Goal: Complete application form

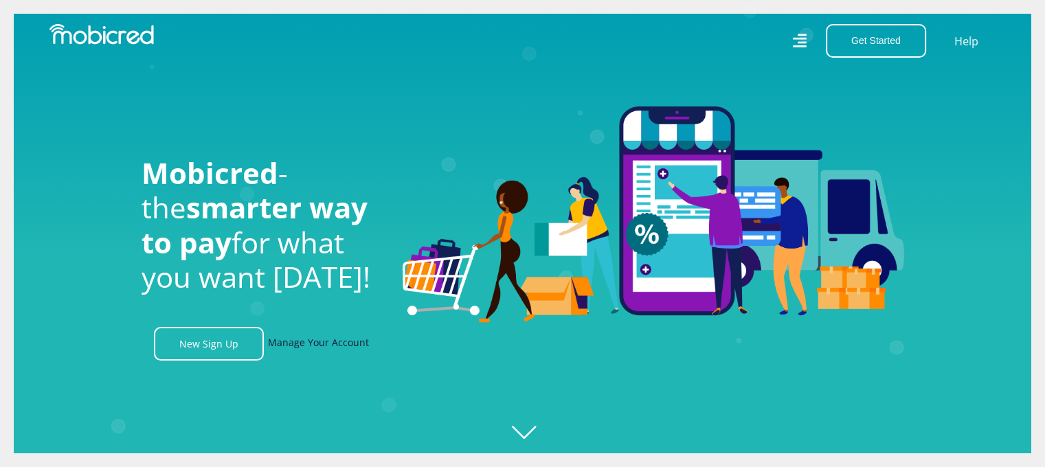
scroll to position [0, 2350]
click at [320, 348] on link "Manage Your Account" at bounding box center [318, 344] width 101 height 34
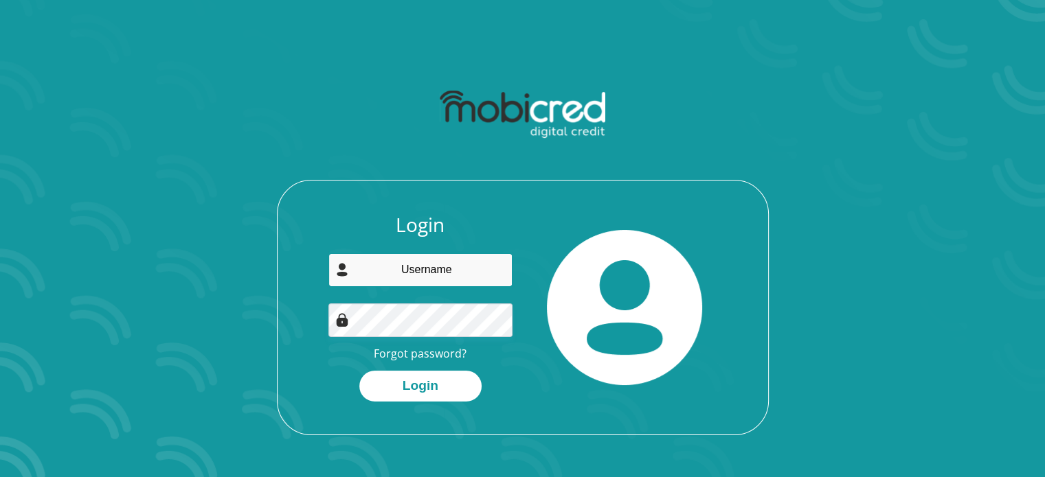
click at [439, 269] on input "email" at bounding box center [420, 270] width 184 height 34
type input "masibulelemsayi@gmail.com"
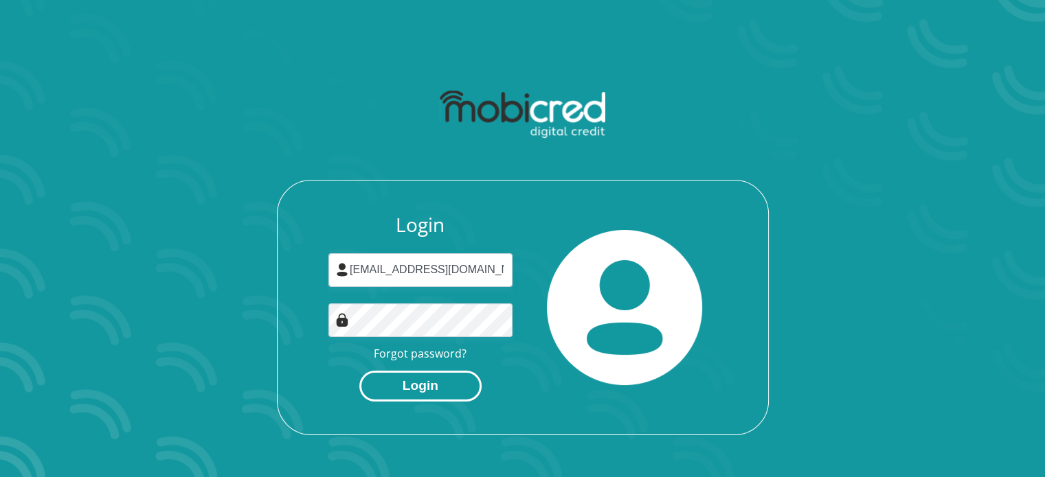
click at [444, 385] on button "Login" at bounding box center [420, 386] width 122 height 31
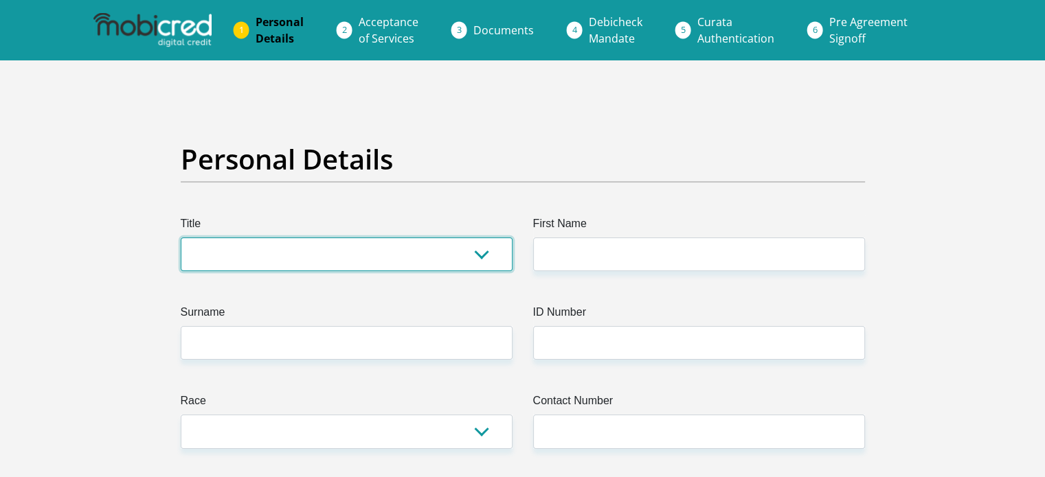
click at [384, 251] on select "Mr Ms Mrs Dr Other" at bounding box center [347, 255] width 332 height 34
select select "Mr"
click at [181, 238] on select "Mr Ms Mrs Dr Other" at bounding box center [347, 255] width 332 height 34
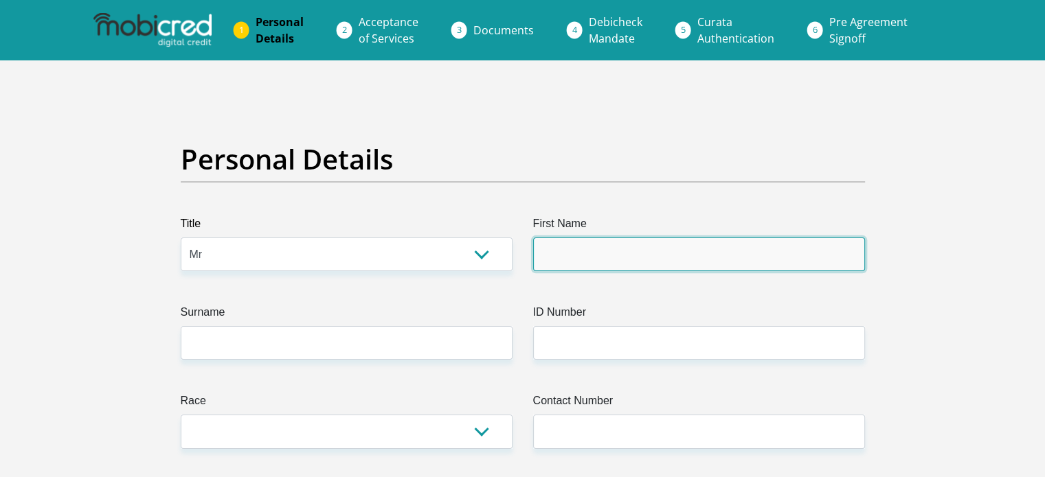
click at [601, 256] on input "First Name" at bounding box center [699, 255] width 332 height 34
type input "Masibulele"
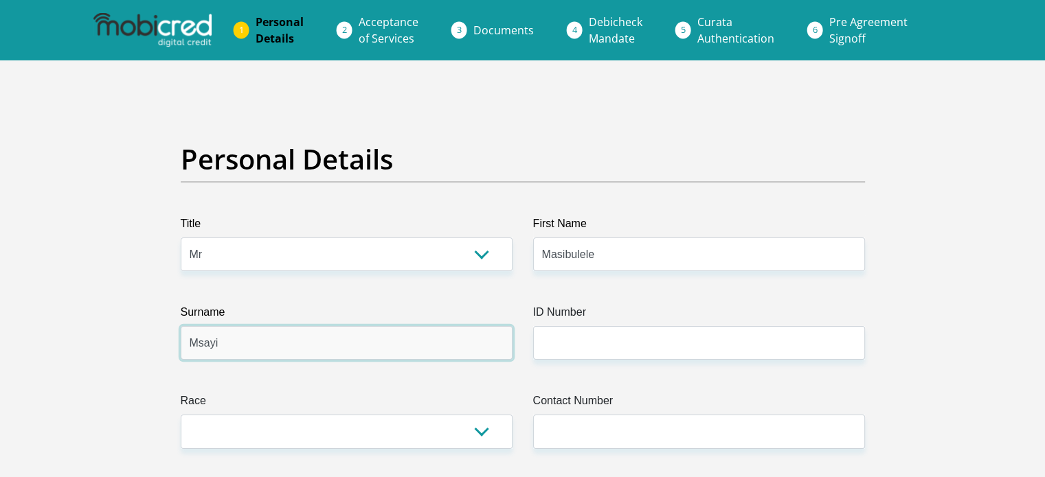
type input "Msayi"
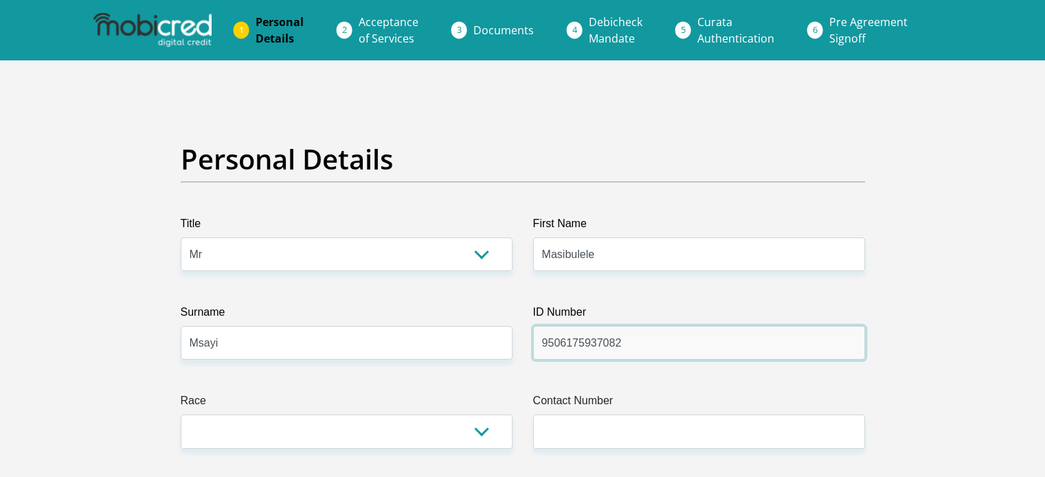
type input "9506175937082"
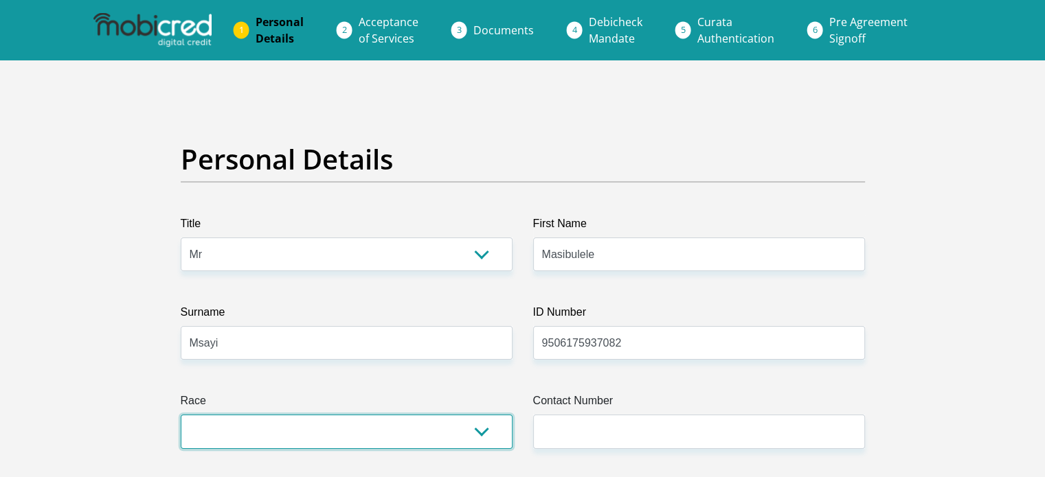
click at [436, 440] on select "Black Coloured Indian White Other" at bounding box center [347, 432] width 332 height 34
select select "1"
click at [181, 415] on select "Black Coloured Indian White Other" at bounding box center [347, 432] width 332 height 34
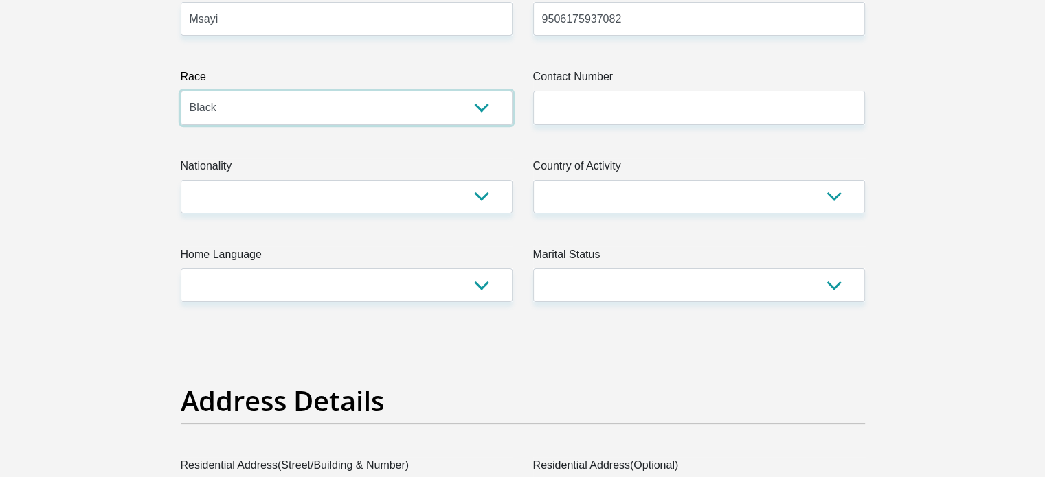
scroll to position [319, 0]
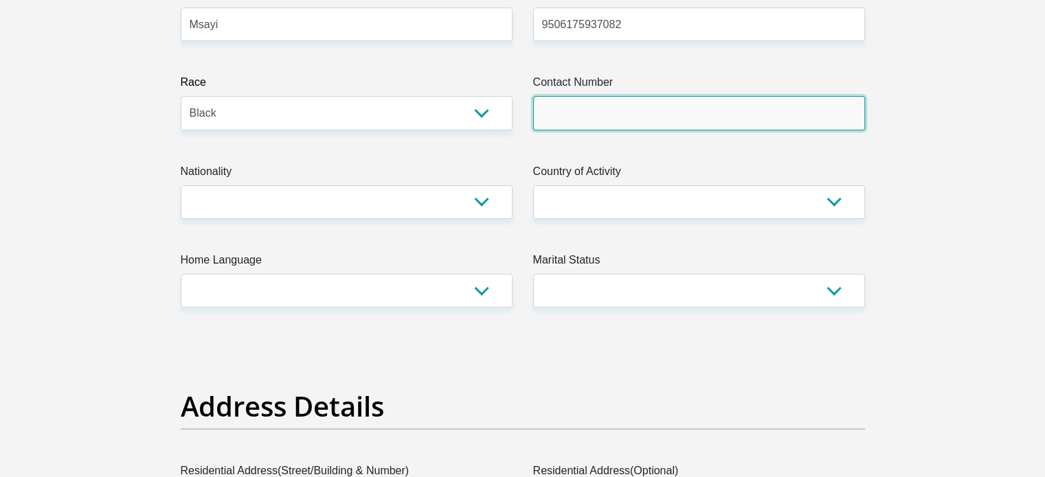
click at [660, 123] on input "Contact Number" at bounding box center [699, 113] width 332 height 34
type input "0782326156"
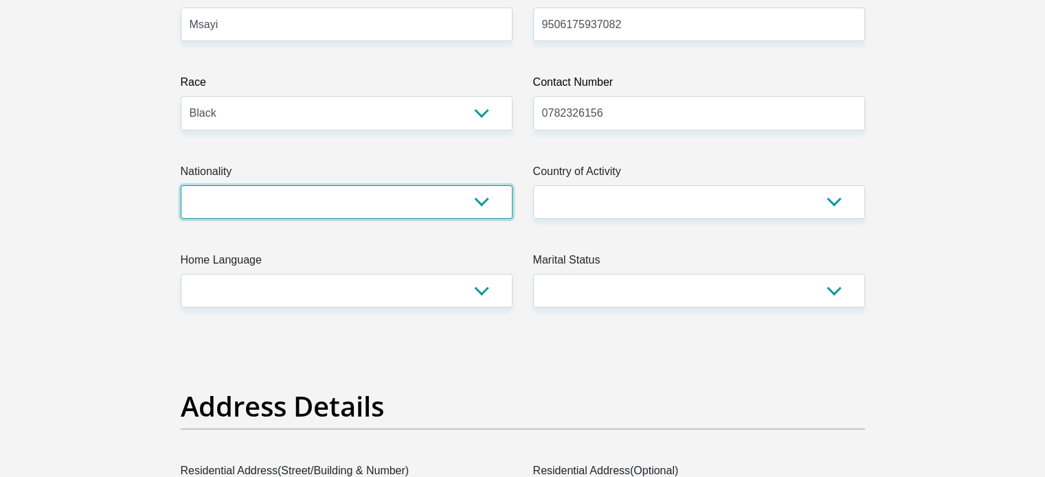
click at [403, 204] on select "South Africa Afghanistan Aland Islands Albania Algeria America Samoa American V…" at bounding box center [347, 202] width 332 height 34
select select "ZAF"
click at [181, 185] on select "South Africa Afghanistan Aland Islands Albania Algeria America Samoa American V…" at bounding box center [347, 202] width 332 height 34
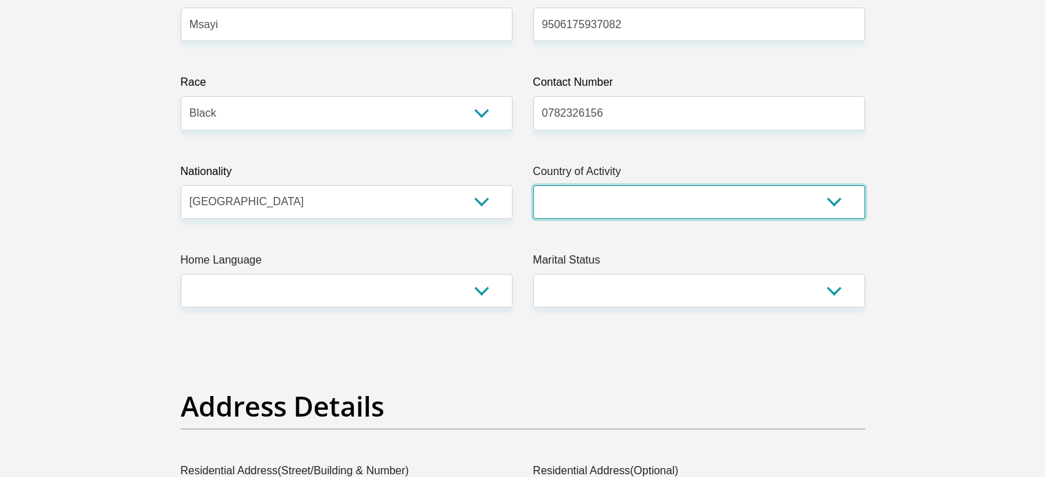
click at [617, 197] on select "South Africa Afghanistan Aland Islands Albania Algeria America Samoa American V…" at bounding box center [699, 202] width 332 height 34
select select "ZAF"
click at [533, 185] on select "South Africa Afghanistan Aland Islands Albania Algeria America Samoa American V…" at bounding box center [699, 202] width 332 height 34
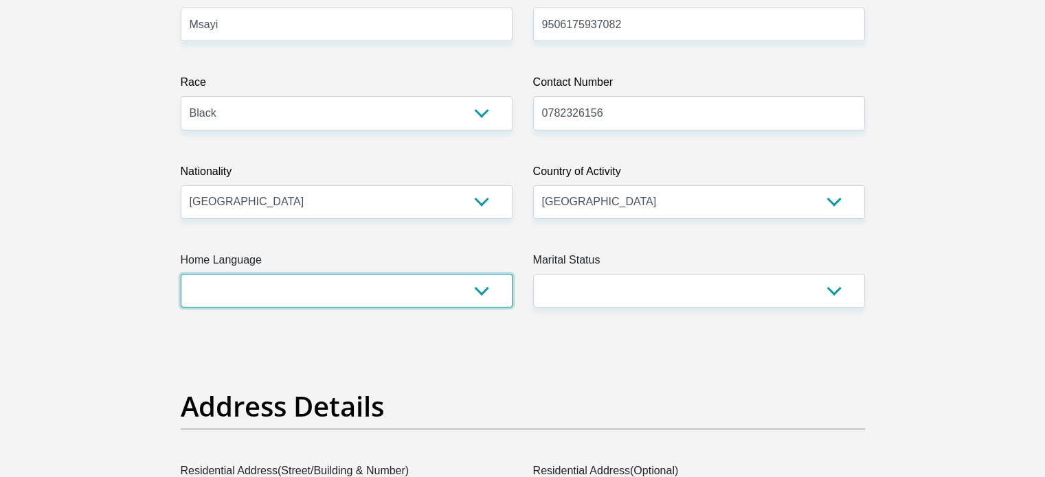
click at [201, 307] on select "Afrikaans English Sepedi South Ndebele Southern Sotho Swati Tsonga Tswana Venda…" at bounding box center [347, 291] width 332 height 34
select select "xho"
click at [181, 274] on select "Afrikaans English Sepedi South Ndebele Southern Sotho Swati Tsonga Tswana Venda…" at bounding box center [347, 291] width 332 height 34
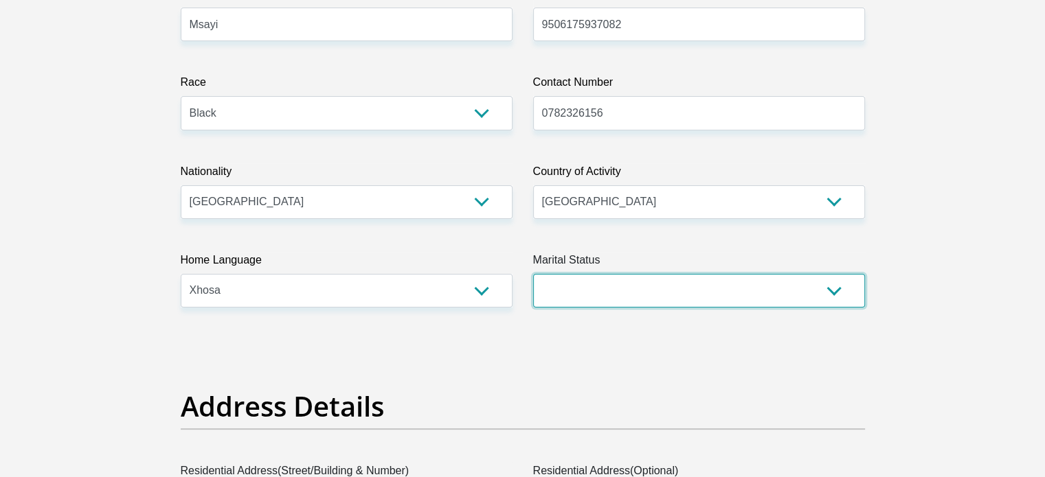
click at [654, 291] on select "Married ANC Single Divorced Widowed Married COP or Customary Law" at bounding box center [699, 291] width 332 height 34
select select "2"
click at [533, 274] on select "Married ANC Single Divorced Widowed Married COP or Customary Law" at bounding box center [699, 291] width 332 height 34
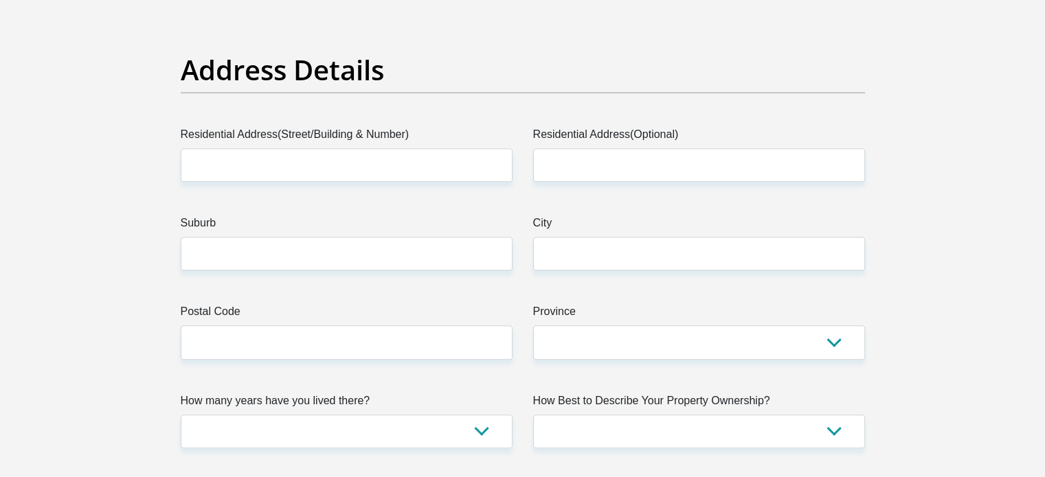
scroll to position [668, 0]
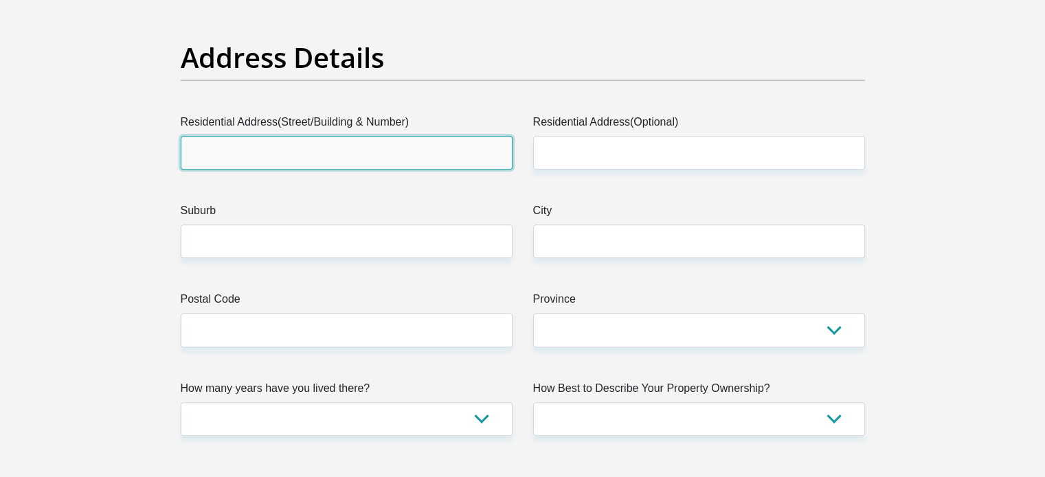
click at [392, 153] on input "Residential Address(Street/Building & Number)" at bounding box center [347, 153] width 332 height 34
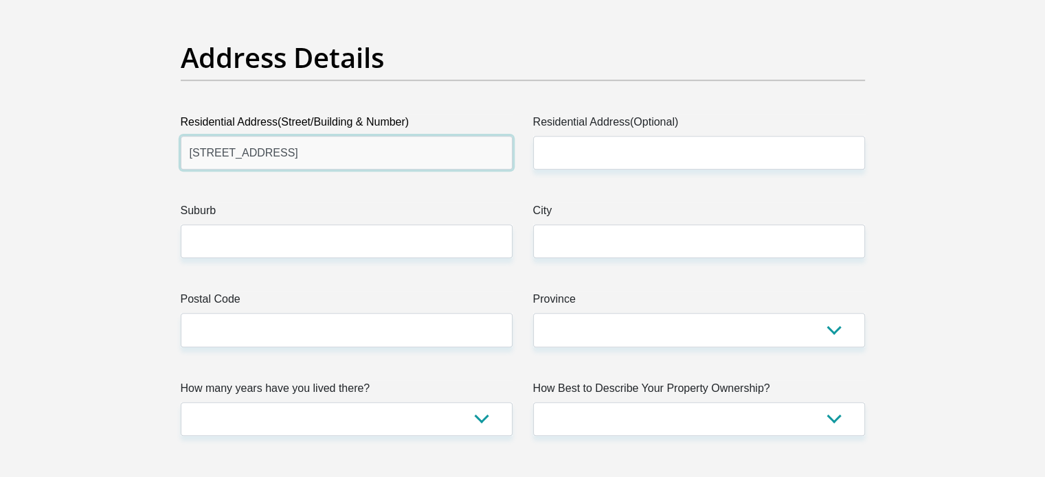
type input "31A Avonmouth Crescent"
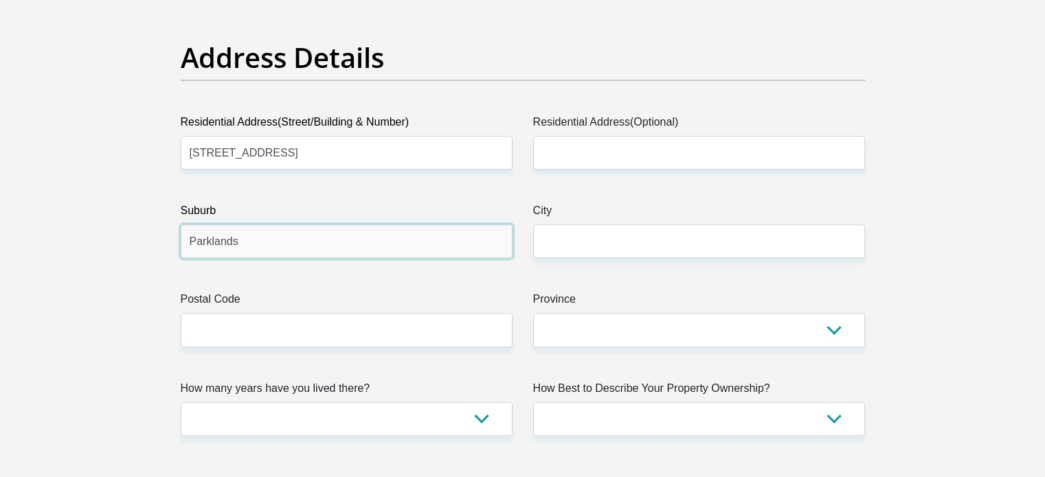
type input "Parklands"
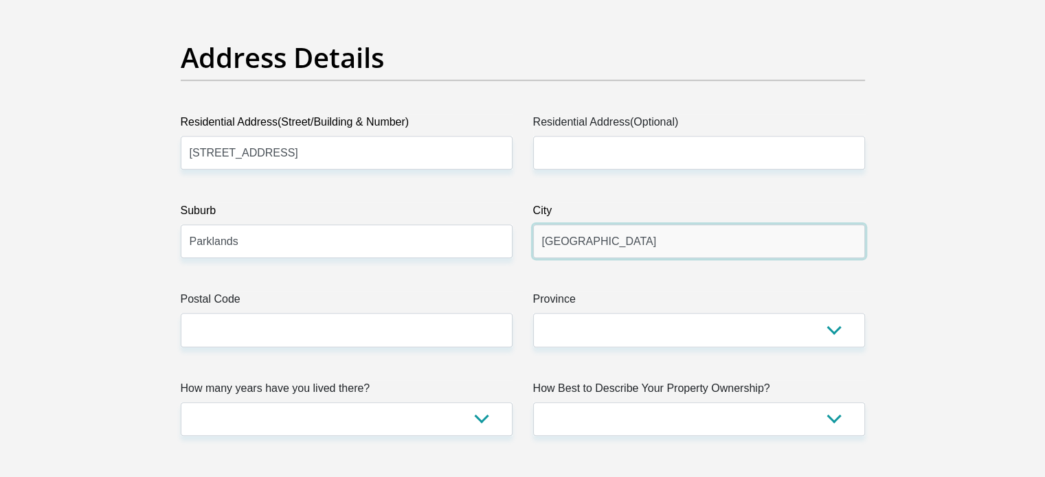
type input "Cape Town"
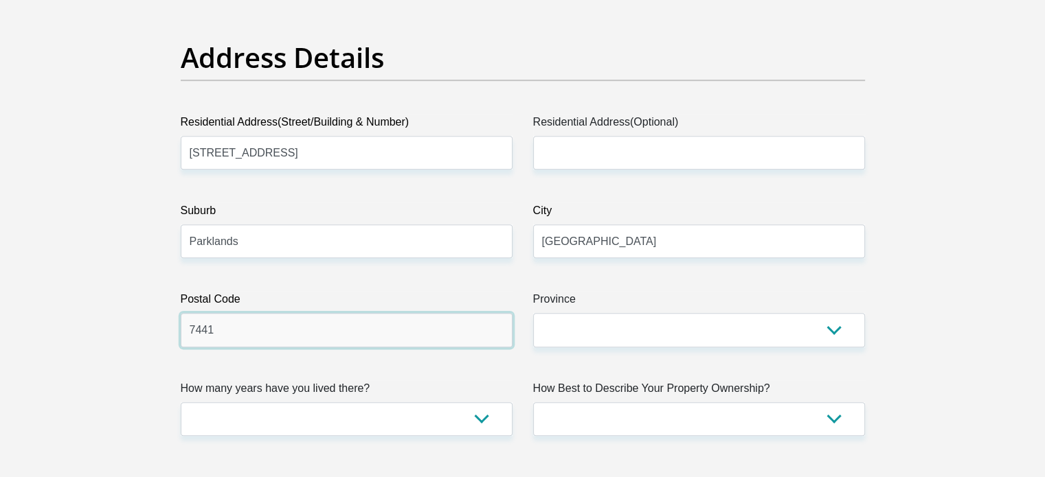
type input "7441"
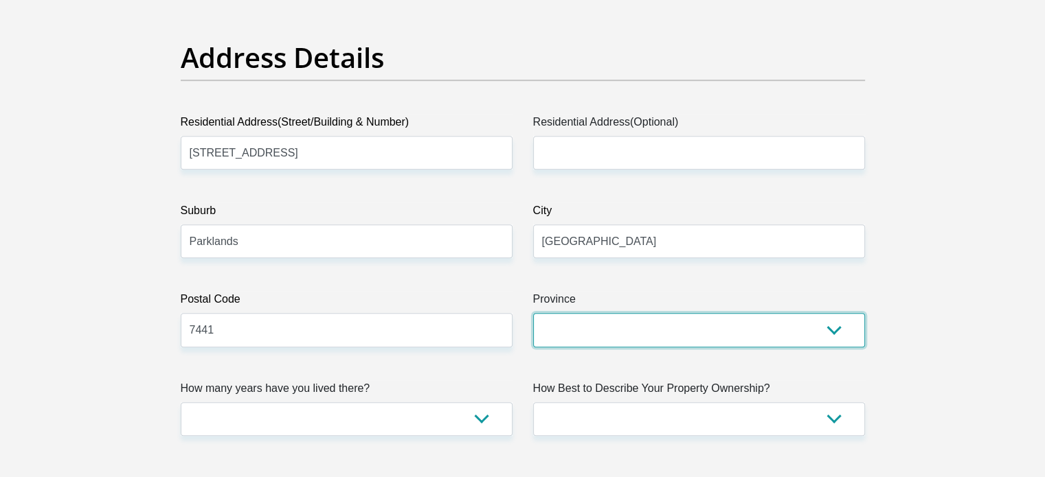
click at [569, 328] on select "Eastern Cape Free State Gauteng KwaZulu-Natal Limpopo Mpumalanga Northern Cape …" at bounding box center [699, 330] width 332 height 34
select select "Western Cape"
click at [533, 313] on select "Eastern Cape Free State Gauteng KwaZulu-Natal Limpopo Mpumalanga Northern Cape …" at bounding box center [699, 330] width 332 height 34
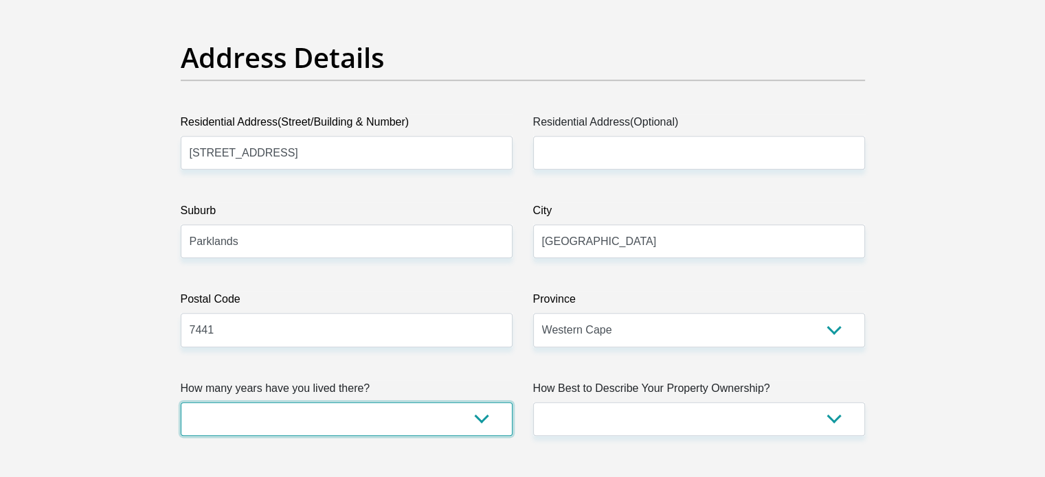
click at [312, 413] on select "less than 1 year 1-3 years 3-5 years 5+ years" at bounding box center [347, 419] width 332 height 34
select select "2"
click at [181, 402] on select "less than 1 year 1-3 years 3-5 years 5+ years" at bounding box center [347, 419] width 332 height 34
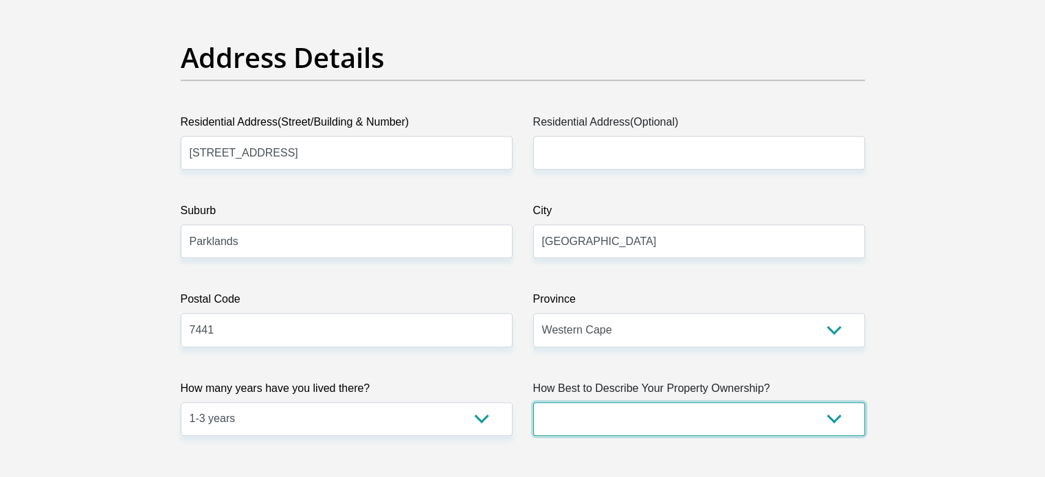
click at [590, 413] on select "Owned Rented Family Owned Company Dwelling" at bounding box center [699, 419] width 332 height 34
select select "Rented"
click at [533, 402] on select "Owned Rented Family Owned Company Dwelling" at bounding box center [699, 419] width 332 height 34
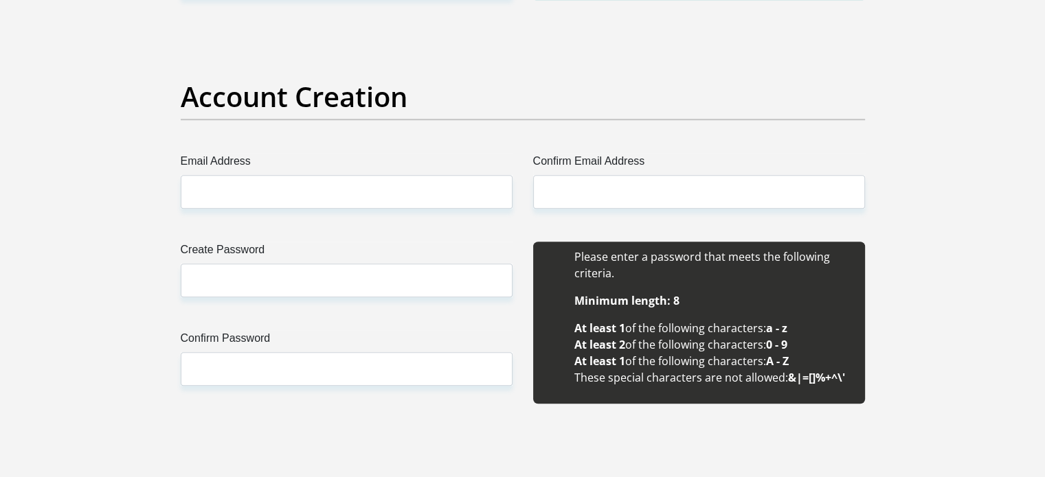
scroll to position [1112, 0]
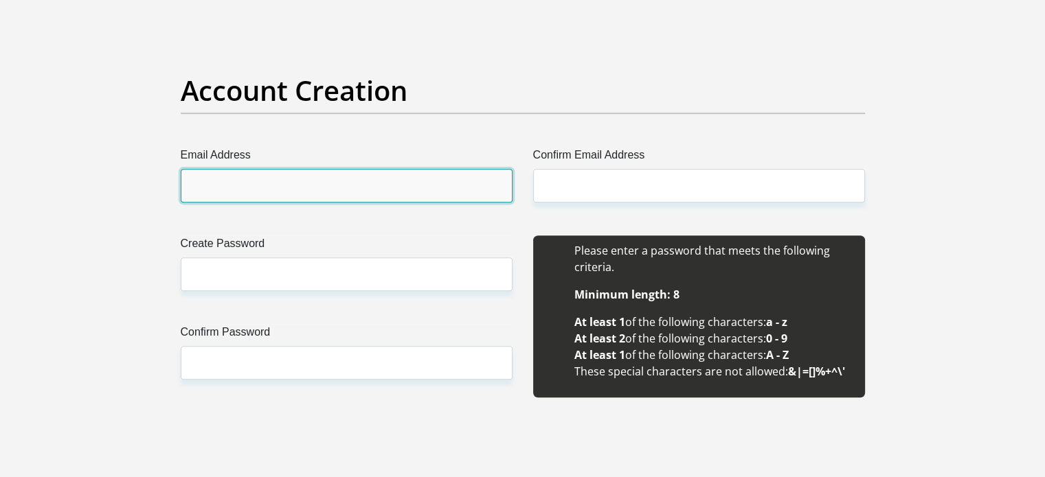
click at [398, 186] on input "Email Address" at bounding box center [347, 186] width 332 height 34
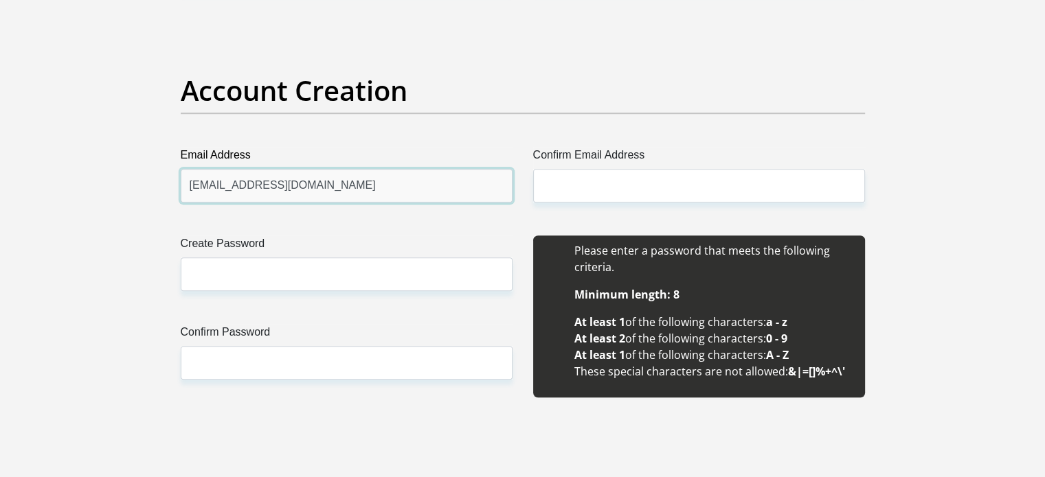
type input "masibulelemsayi@gmail.com"
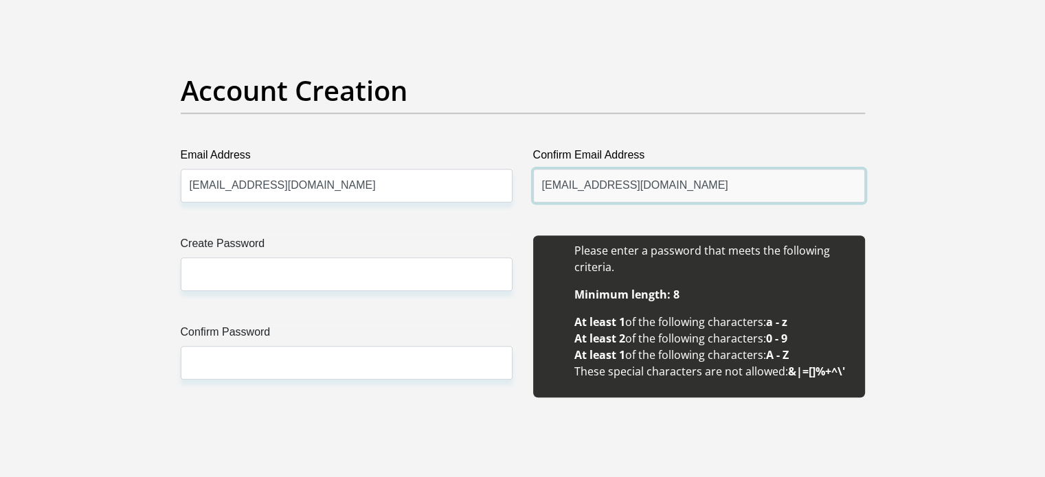
type input "masibulelemsayi@gmail.com"
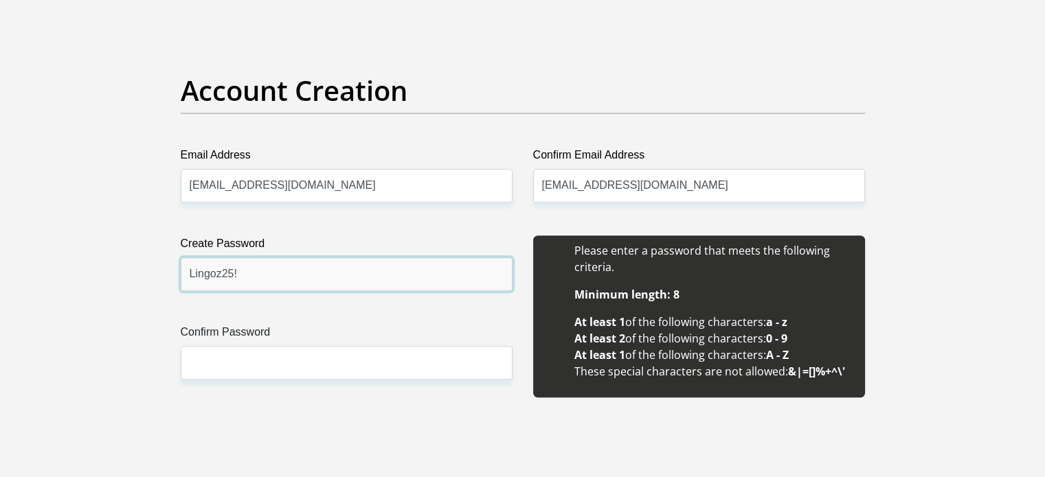
type input "Lingoz25!"
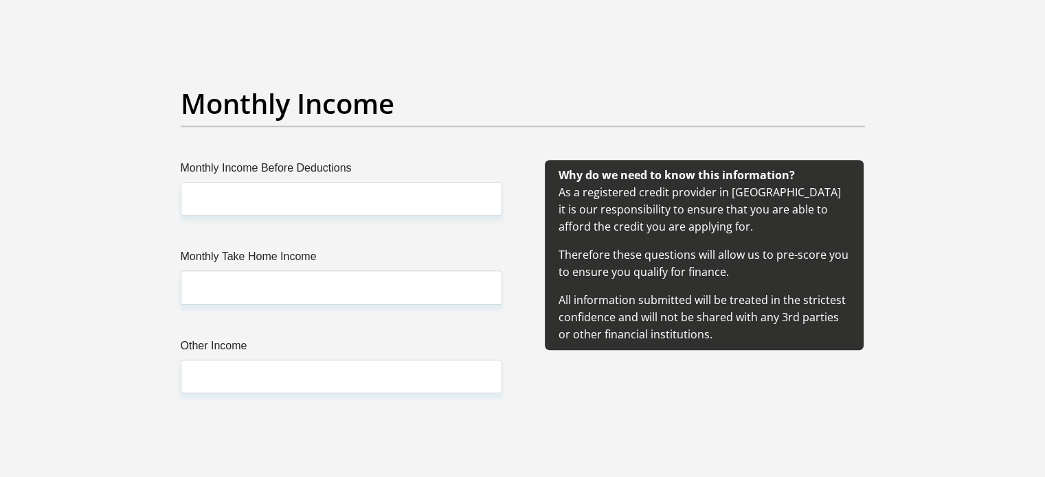
scroll to position [1568, 0]
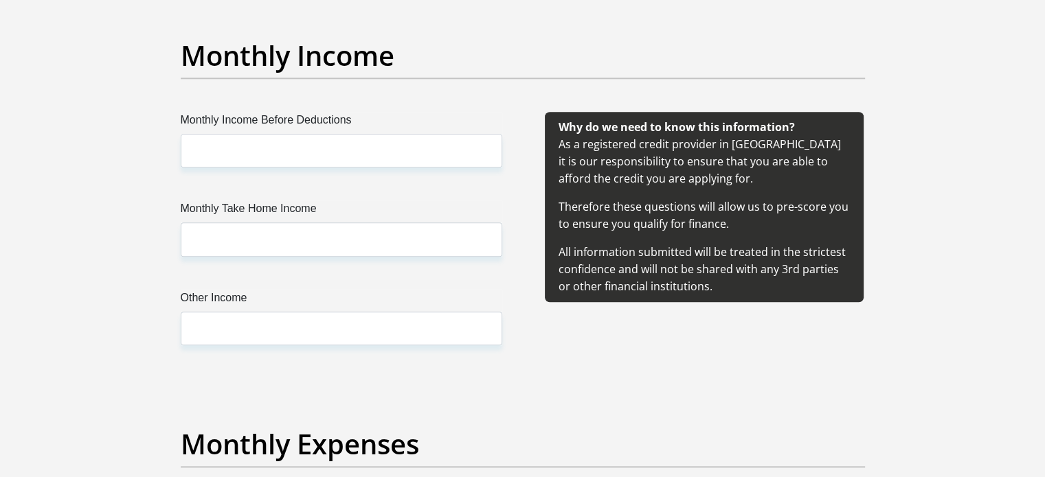
type input "Lingoz25!"
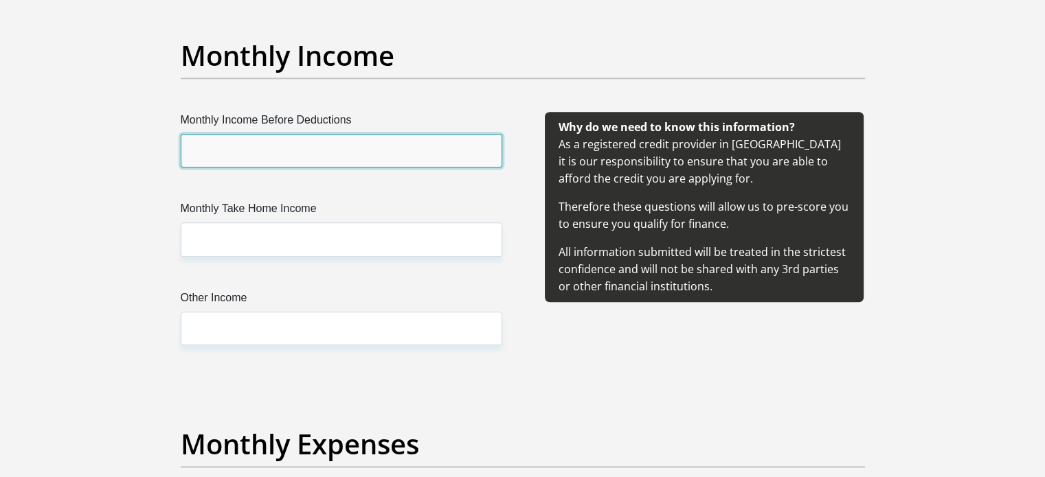
click at [327, 152] on input "Monthly Income Before Deductions" at bounding box center [341, 151] width 321 height 34
click at [262, 141] on input "Monthly Income Before Deductions" at bounding box center [341, 151] width 321 height 34
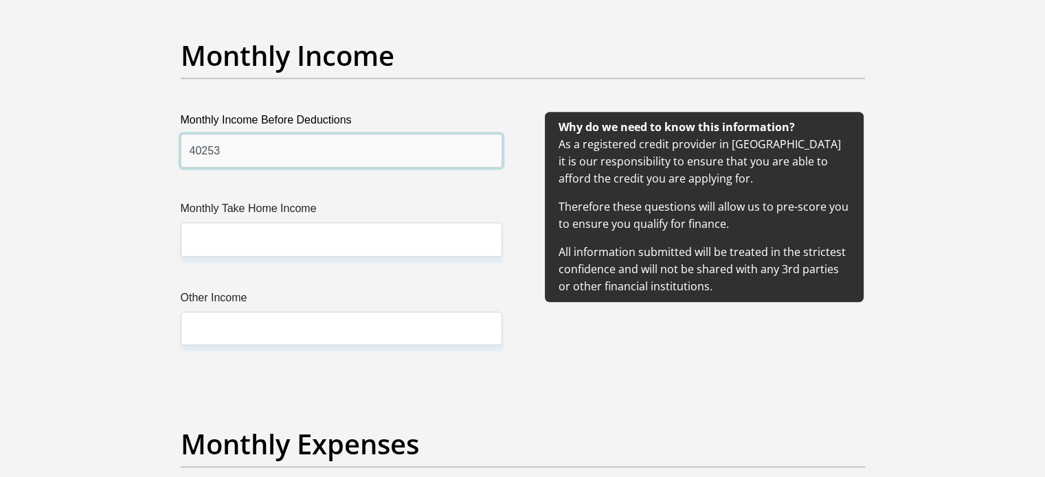
type input "40253"
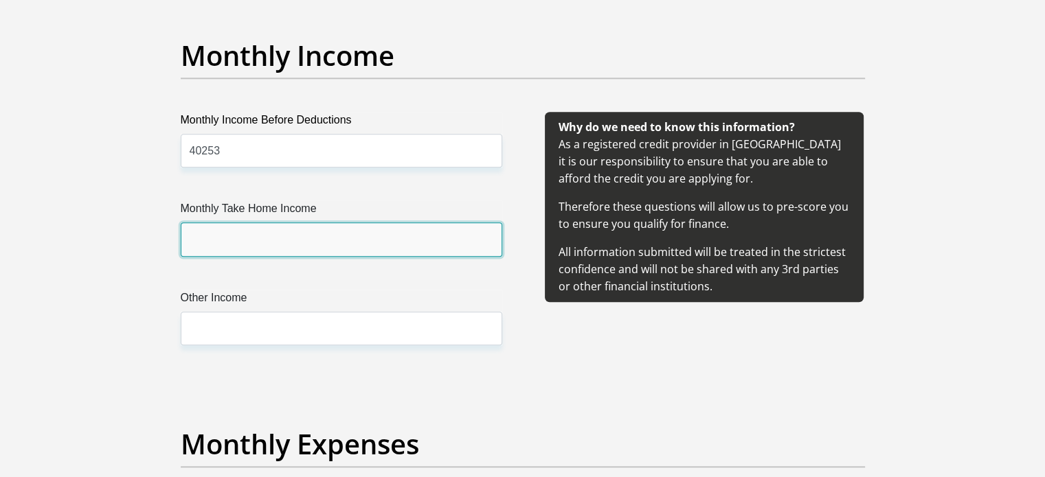
click at [304, 244] on input "Monthly Take Home Income" at bounding box center [341, 240] width 321 height 34
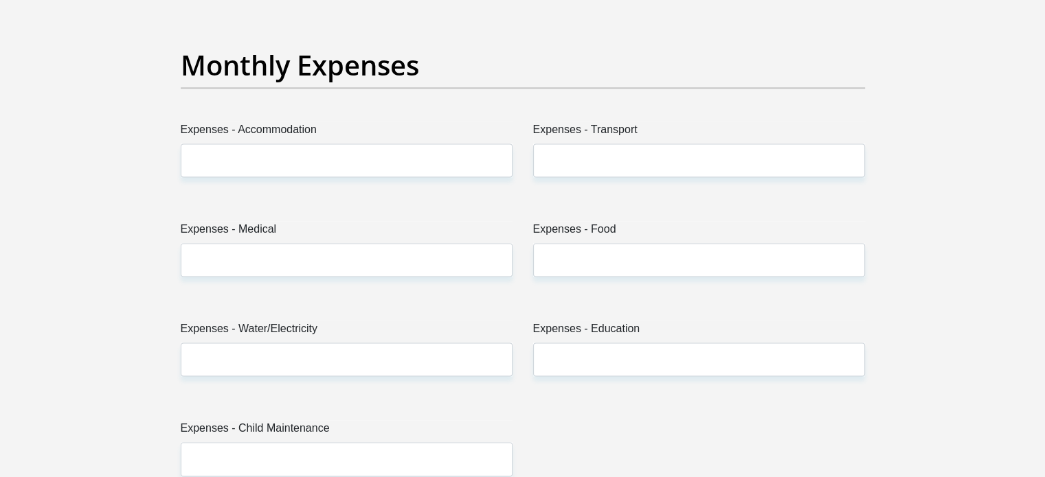
scroll to position [1941, 0]
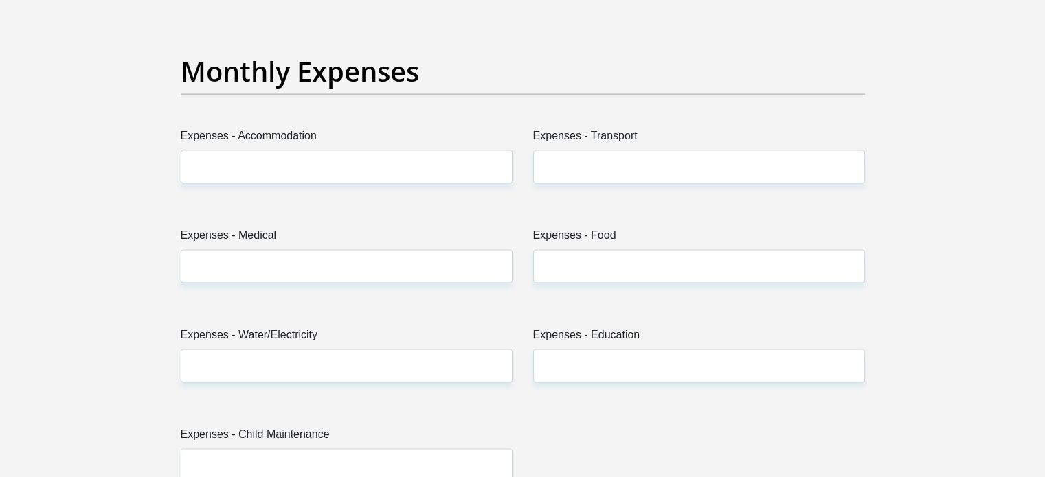
type input "28195"
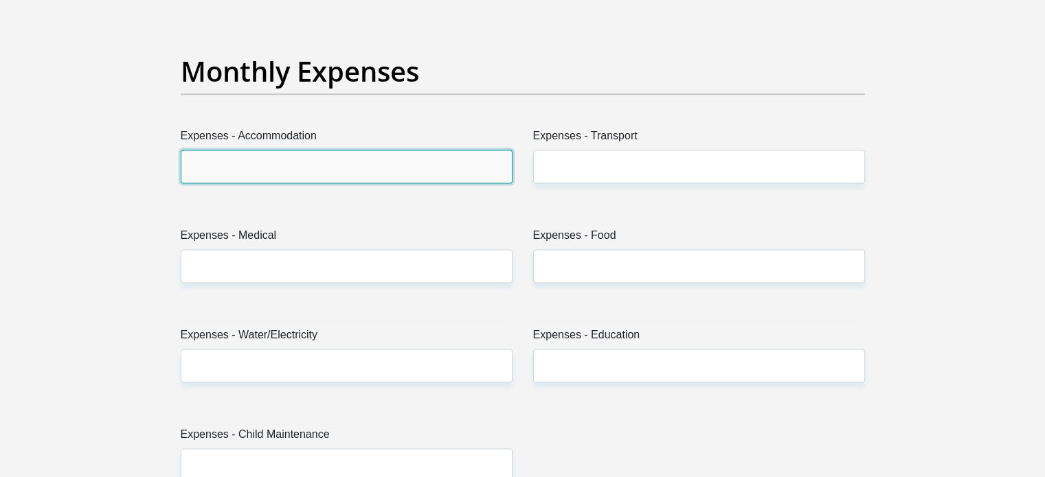
click at [438, 161] on input "Expenses - Accommodation" at bounding box center [347, 167] width 332 height 34
type input "6000"
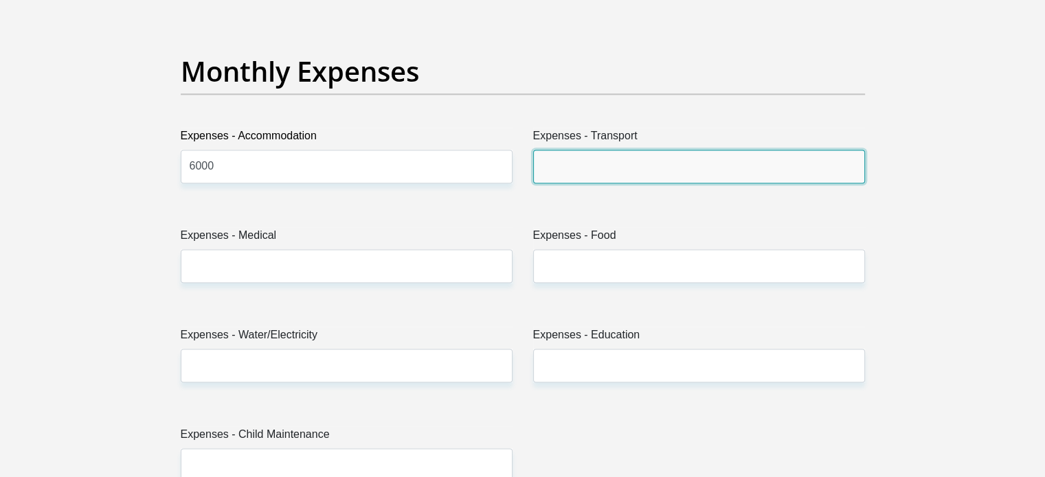
click at [669, 167] on input "Expenses - Transport" at bounding box center [699, 167] width 332 height 34
type input "8"
type input "600"
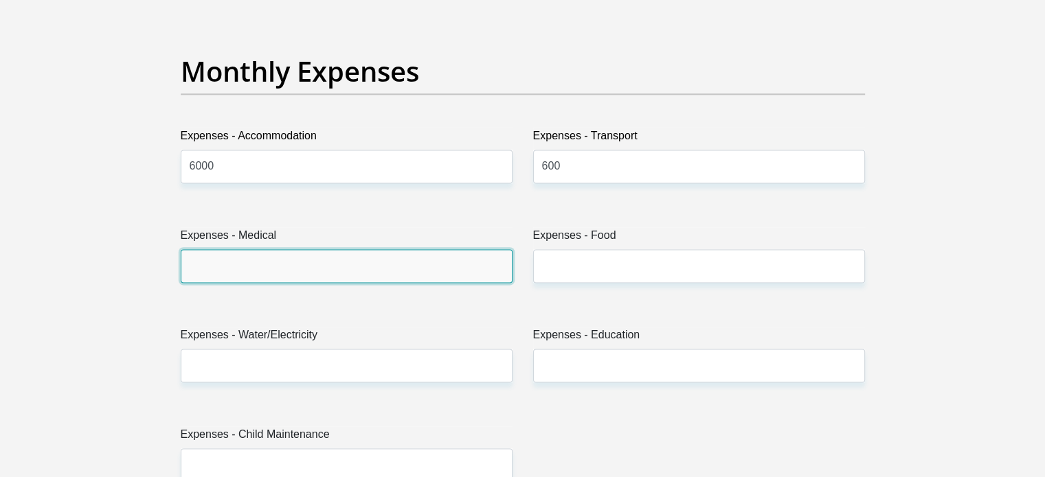
click at [459, 266] on input "Expenses - Medical" at bounding box center [347, 266] width 332 height 34
type input "0"
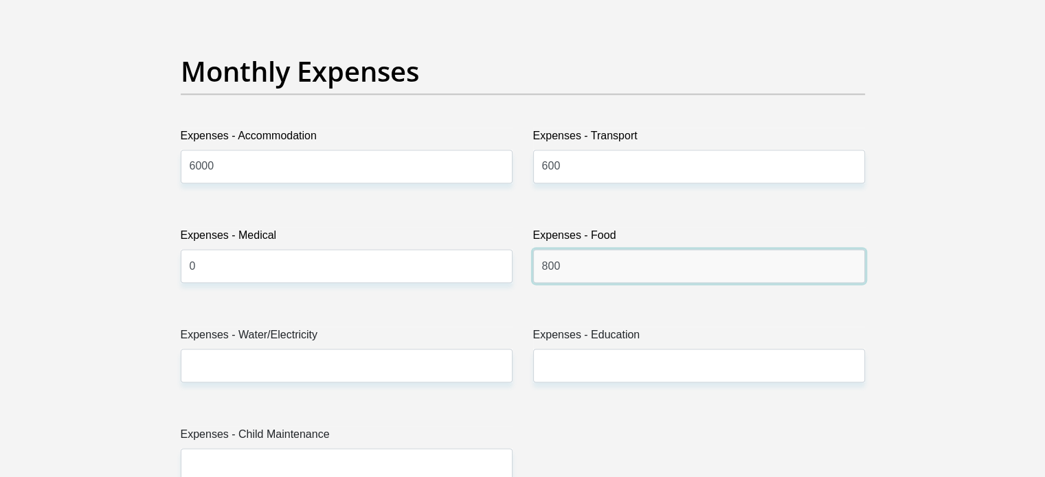
type input "800"
click at [345, 386] on div "Expenses - Water/Electricity" at bounding box center [346, 360] width 352 height 67
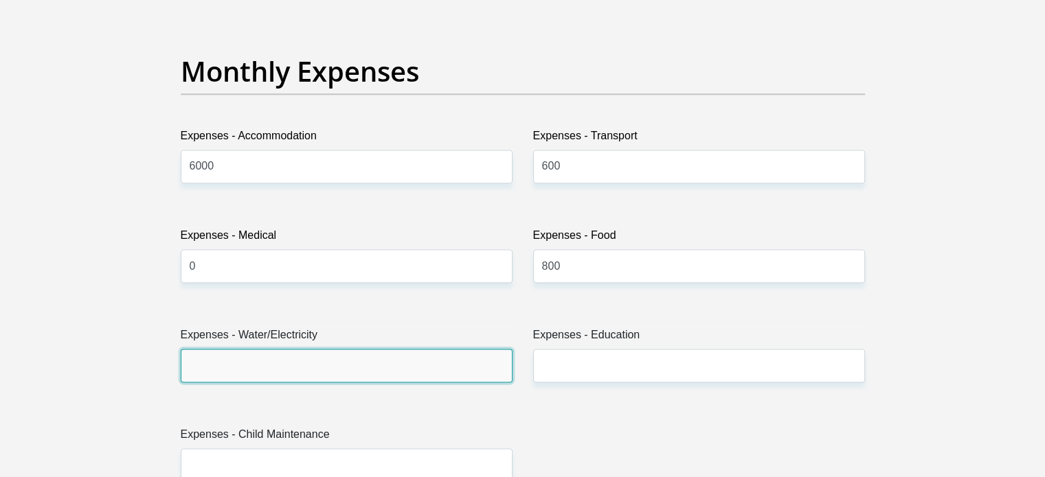
click at [321, 365] on input "Expenses - Water/Electricity" at bounding box center [347, 366] width 332 height 34
type input "600"
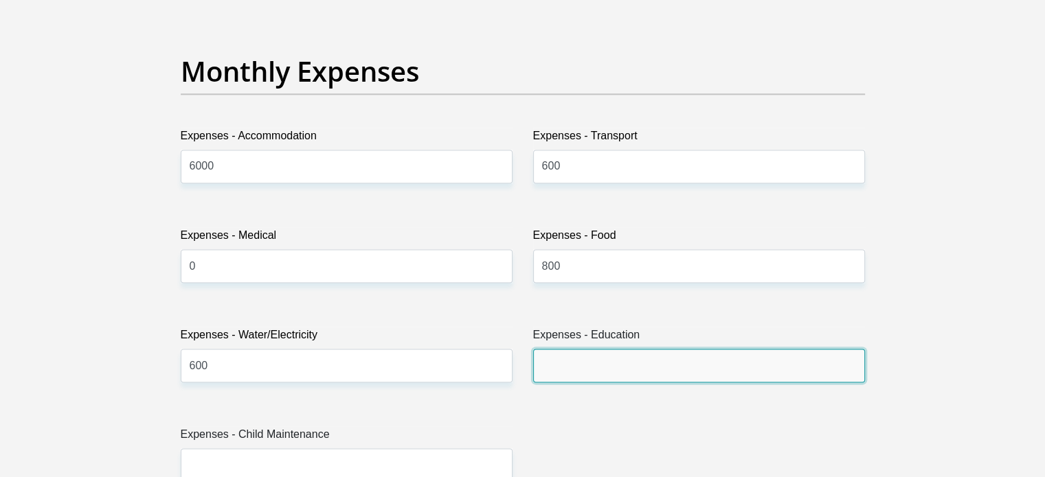
click at [660, 362] on input "Expenses - Education" at bounding box center [699, 366] width 332 height 34
type input "0"
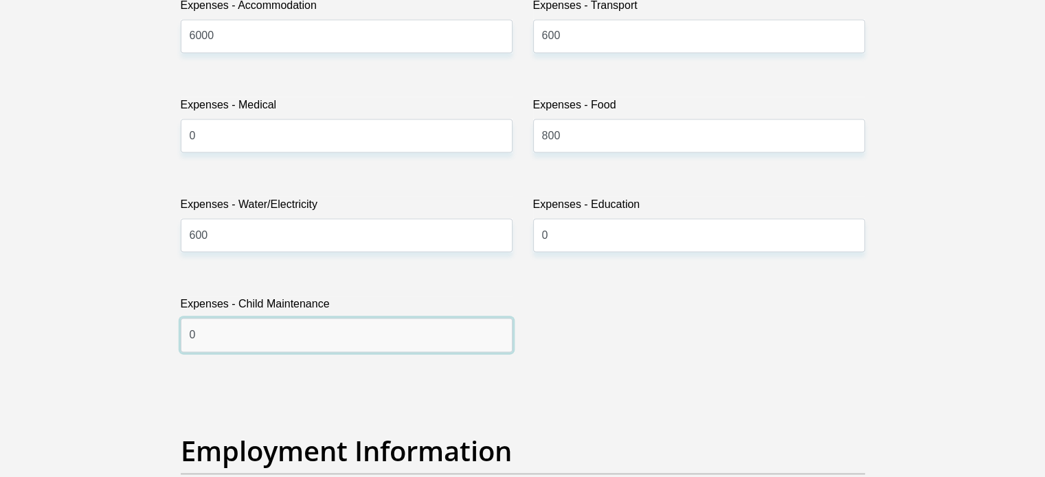
scroll to position [2054, 0]
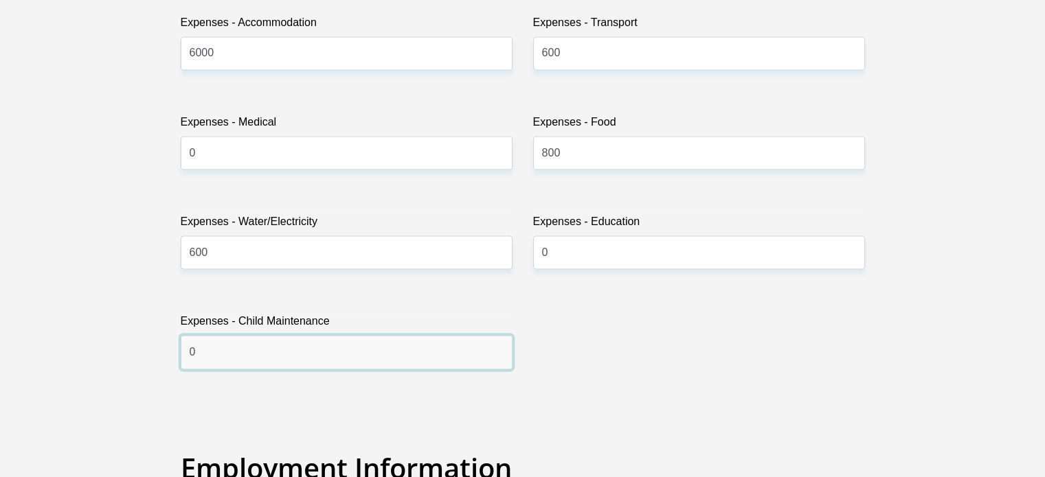
type input "0"
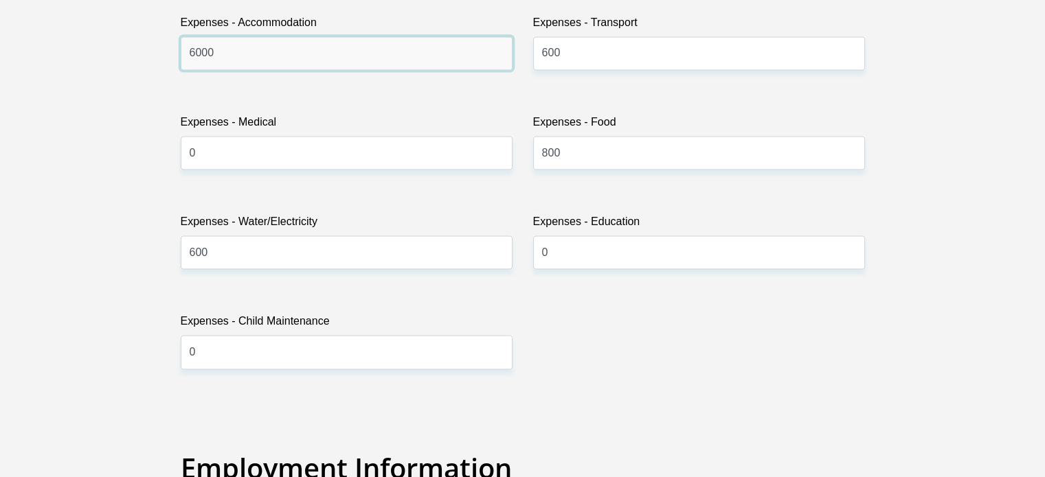
drag, startPoint x: 308, startPoint y: 54, endPoint x: 117, endPoint y: 57, distance: 190.3
click at [117, 57] on section "Personal Details Title Mr Ms Mrs Dr Other First Name Masibulele Surname Msayi I…" at bounding box center [522, 400] width 1045 height 4788
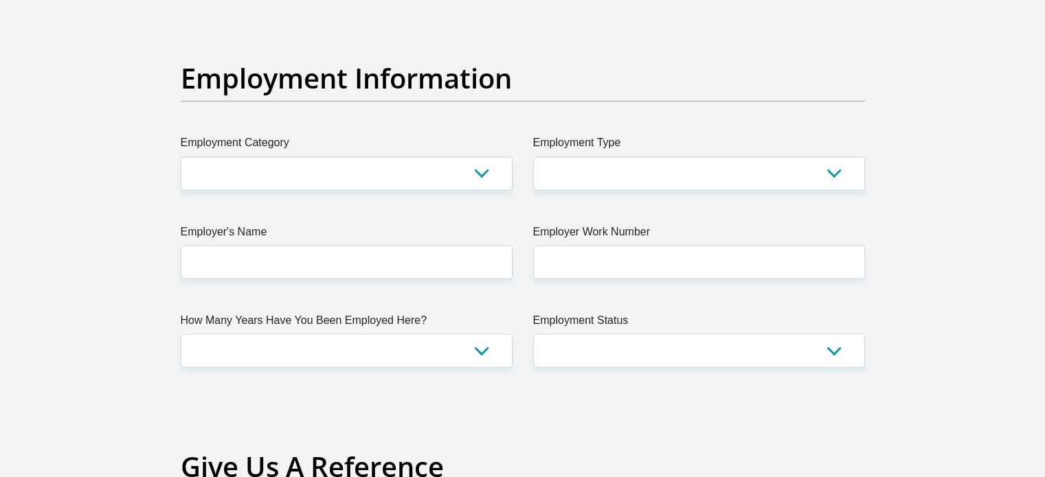
scroll to position [2462, 0]
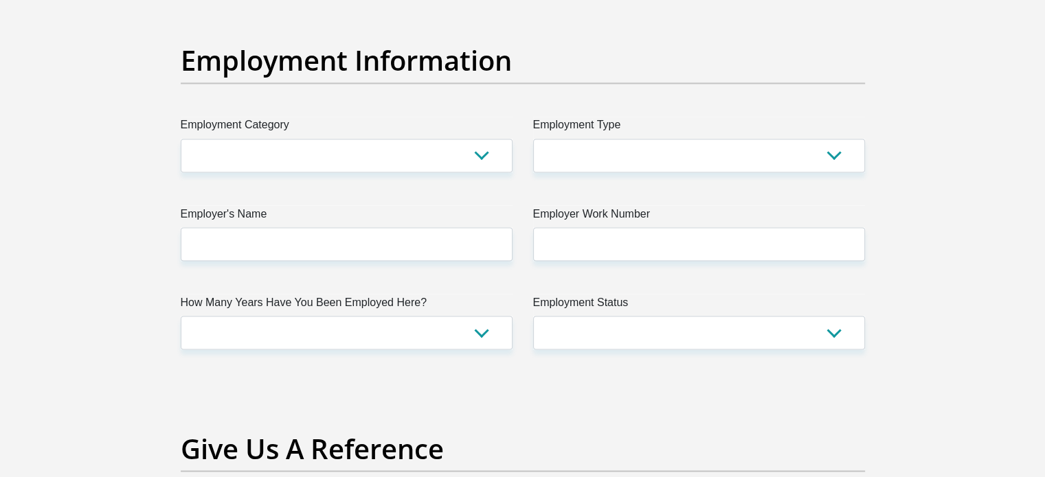
type input "5000"
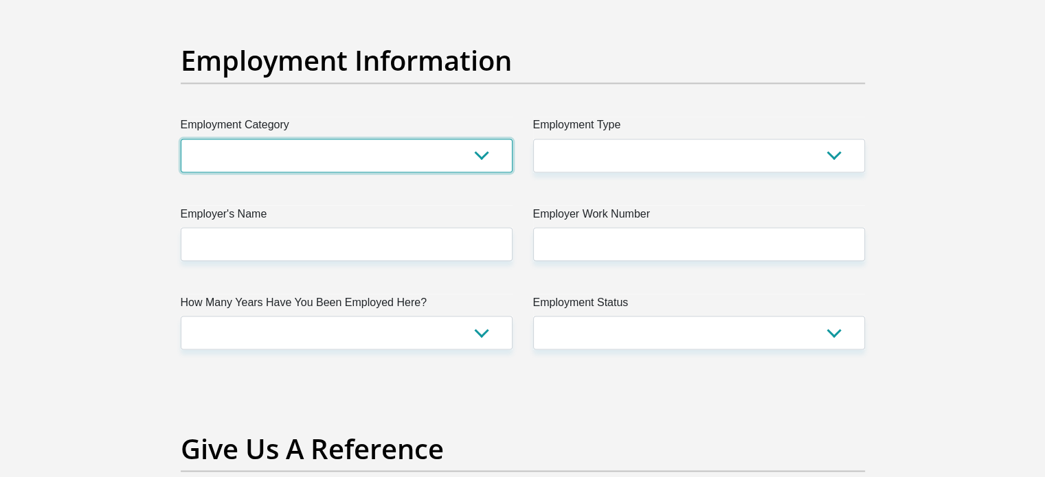
click at [363, 147] on select "AGRICULTURE ALCOHOL & TOBACCO CONSTRUCTION MATERIALS METALLURGY EQUIPMENT FOR R…" at bounding box center [347, 156] width 332 height 34
select select "75"
click at [181, 139] on select "AGRICULTURE ALCOHOL & TOBACCO CONSTRUCTION MATERIALS METALLURGY EQUIPMENT FOR R…" at bounding box center [347, 156] width 332 height 34
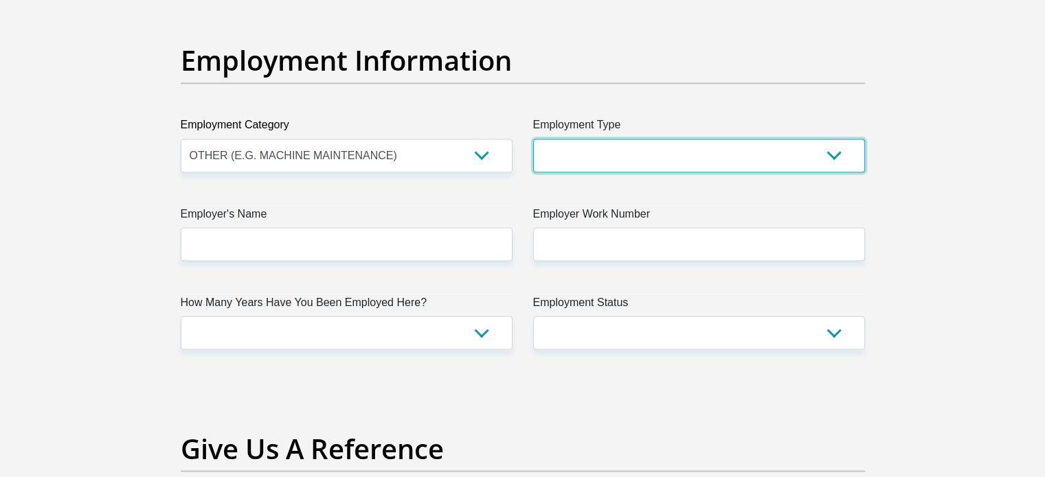
click at [591, 156] on select "College/Lecturer Craft Seller Creative Driver Executive Farmer Forces - Non Com…" at bounding box center [699, 156] width 332 height 34
select select "Licenced Professional"
click at [533, 139] on select "College/Lecturer Craft Seller Creative Driver Executive Farmer Forces - Non Com…" at bounding box center [699, 156] width 332 height 34
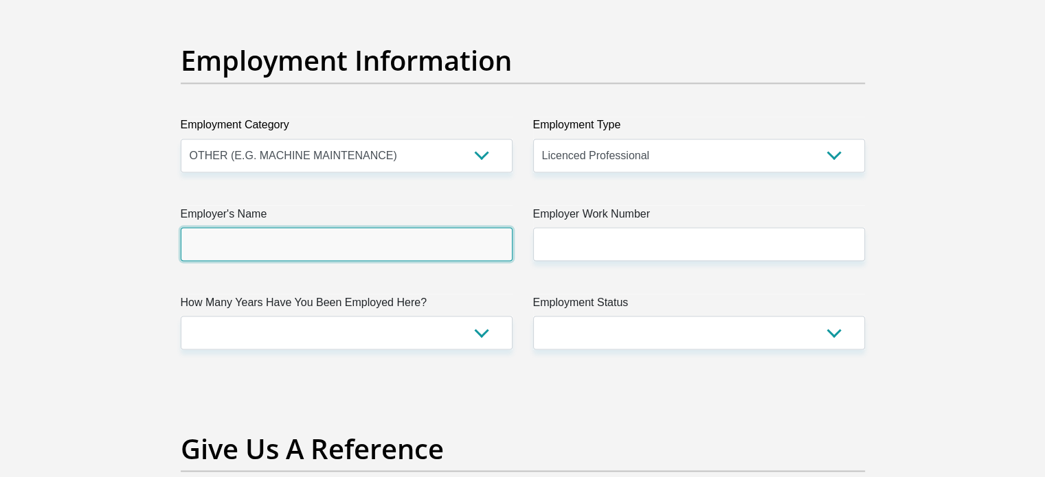
click at [410, 253] on input "Employer's Name" at bounding box center [347, 244] width 332 height 34
type input "LexisNexis"
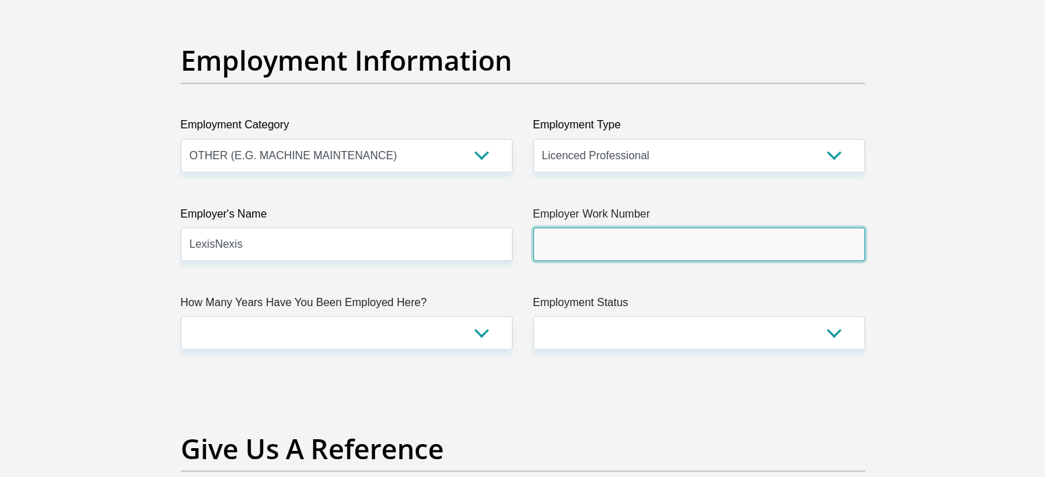
click at [618, 242] on input "Employer Work Number" at bounding box center [699, 244] width 332 height 34
click at [556, 240] on input "Employer Work Number" at bounding box center [699, 244] width 332 height 34
paste input "0860 765 432"
type input "0860765432"
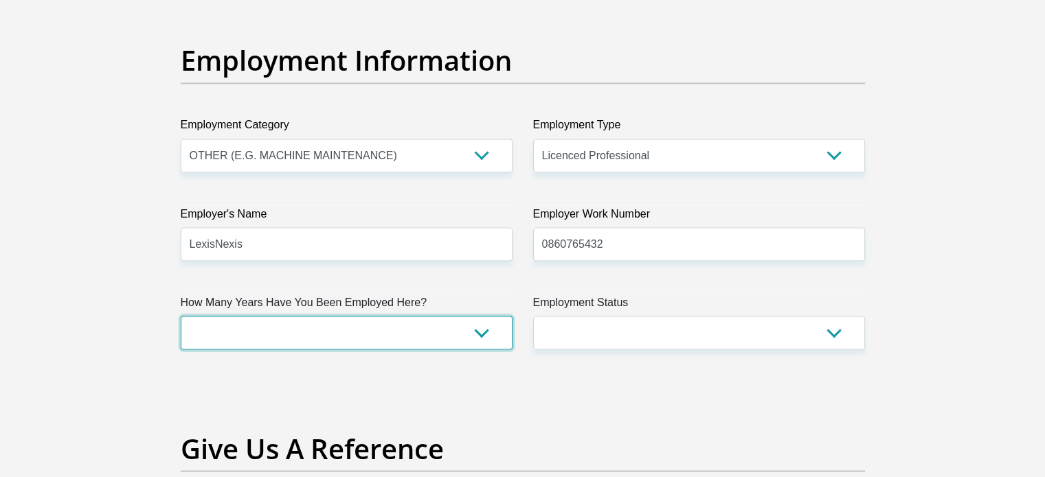
click at [429, 340] on select "less than 1 year 1-3 years 3-5 years 5+ years" at bounding box center [347, 333] width 332 height 34
select select "24"
click at [181, 316] on select "less than 1 year 1-3 years 3-5 years 5+ years" at bounding box center [347, 333] width 332 height 34
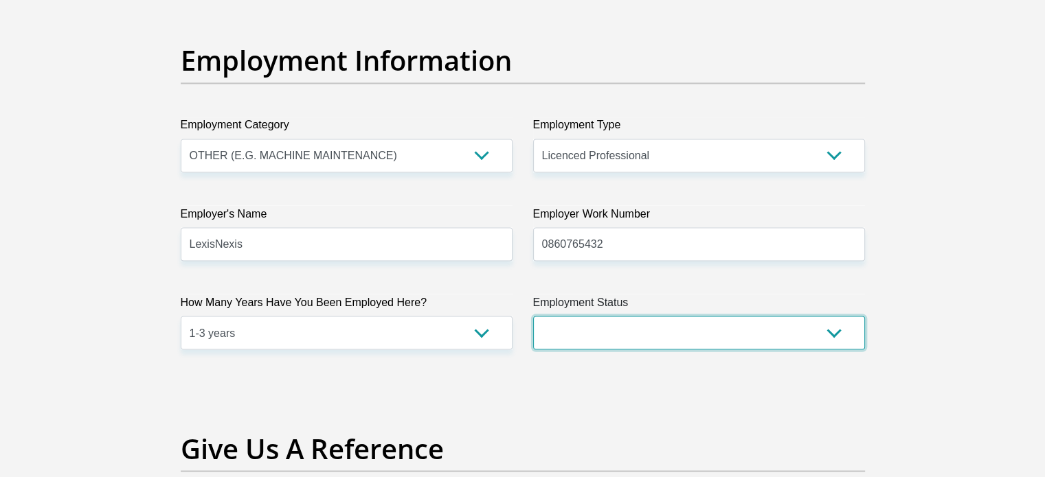
click at [626, 328] on select "Permanent/Full-time Part-time/Casual Contract Worker Self-Employed Housewife Re…" at bounding box center [699, 333] width 332 height 34
select select "1"
click at [533, 316] on select "Permanent/Full-time Part-time/Casual Contract Worker Self-Employed Housewife Re…" at bounding box center [699, 333] width 332 height 34
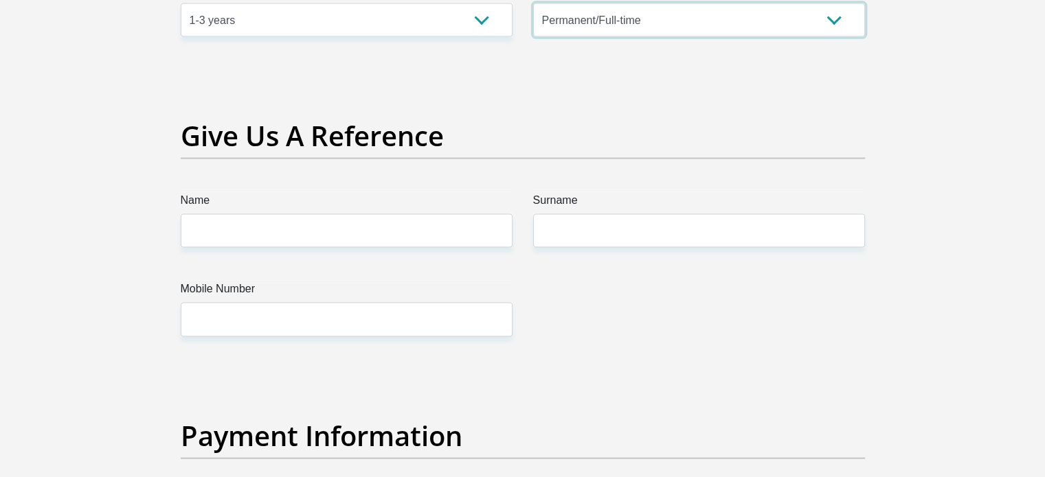
scroll to position [2781, 0]
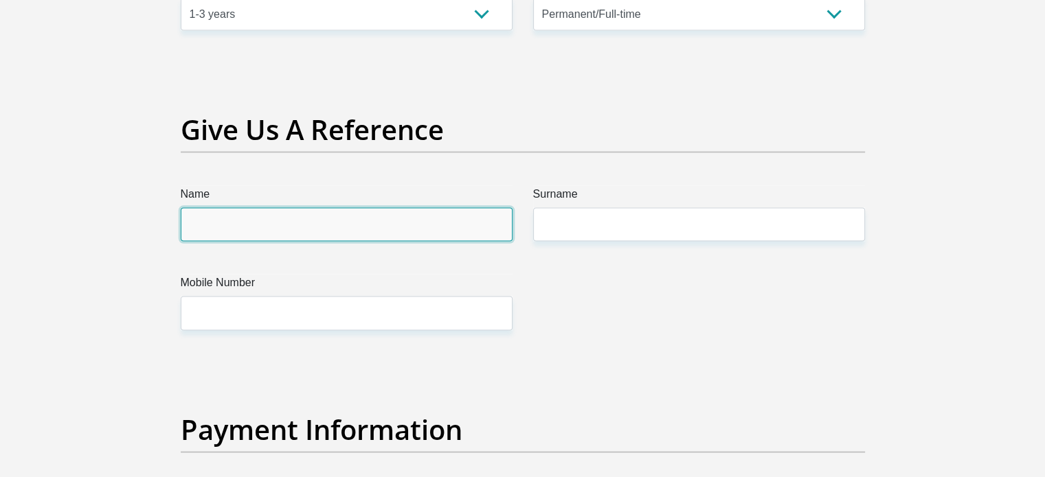
click at [401, 225] on input "Name" at bounding box center [347, 225] width 332 height 34
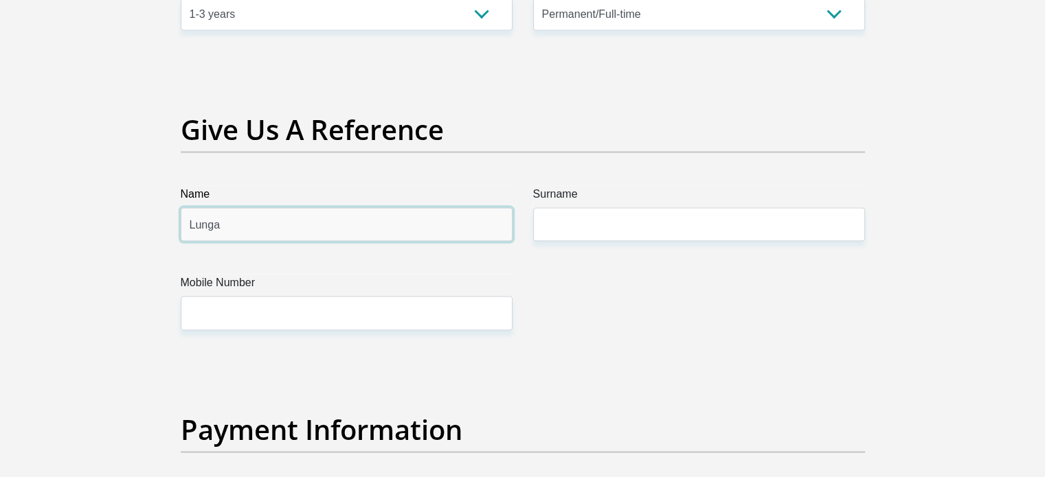
type input "Lunga"
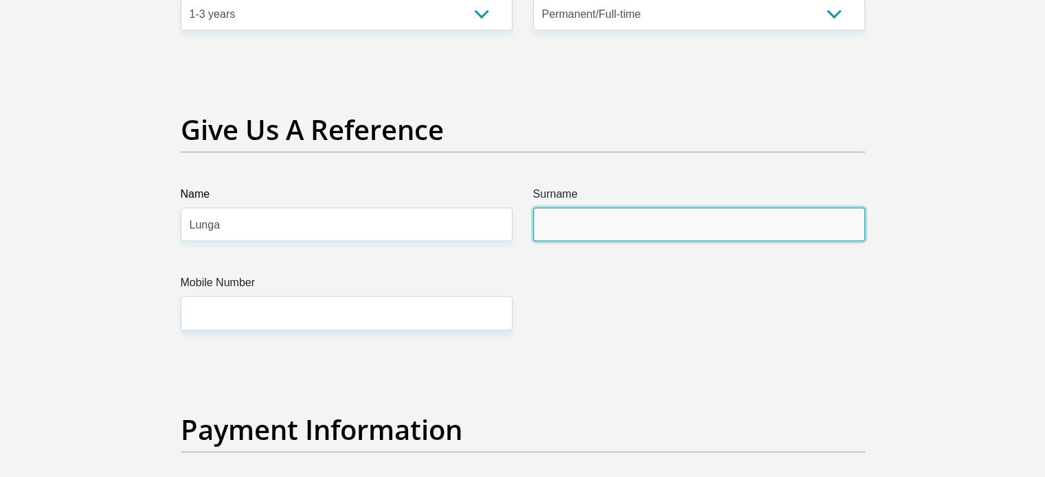
click at [631, 226] on input "Surname" at bounding box center [699, 225] width 332 height 34
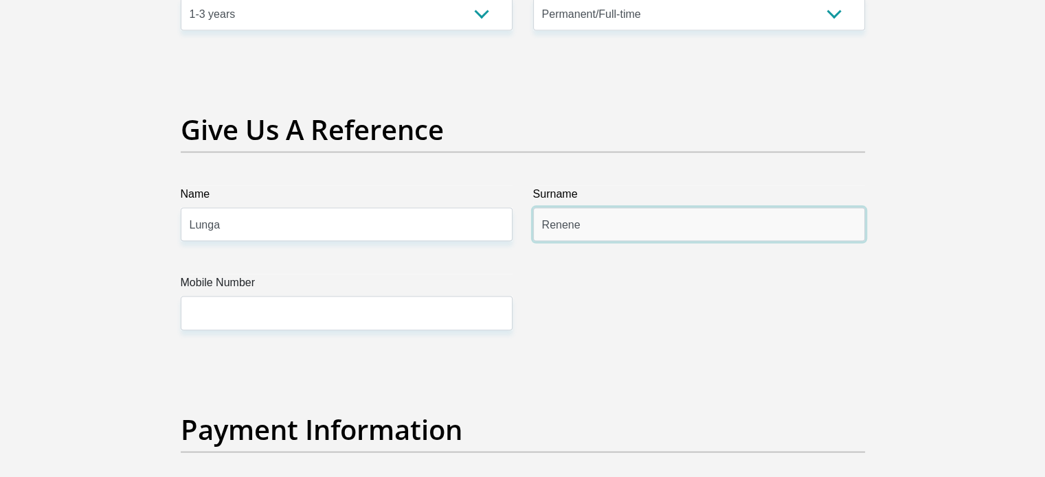
type input "Renene"
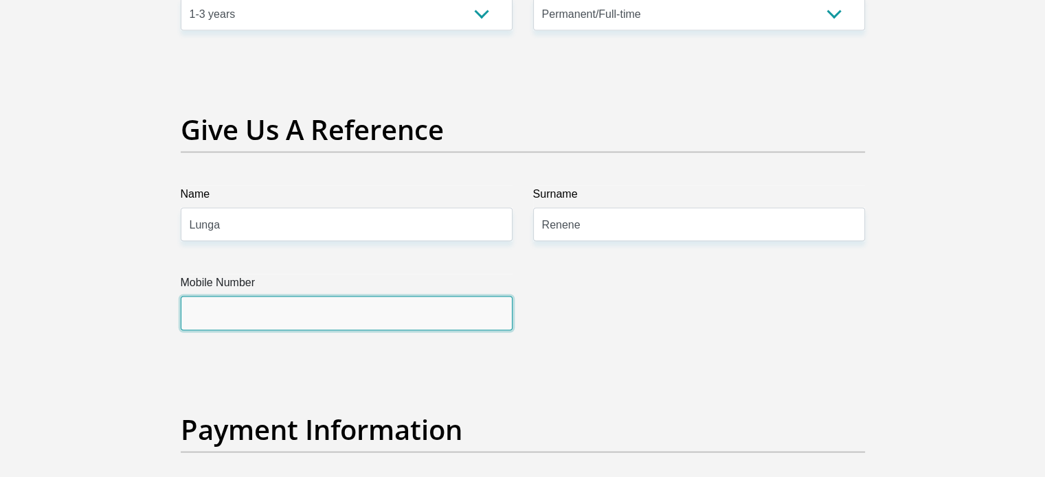
click at [451, 318] on input "Mobile Number" at bounding box center [347, 314] width 332 height 34
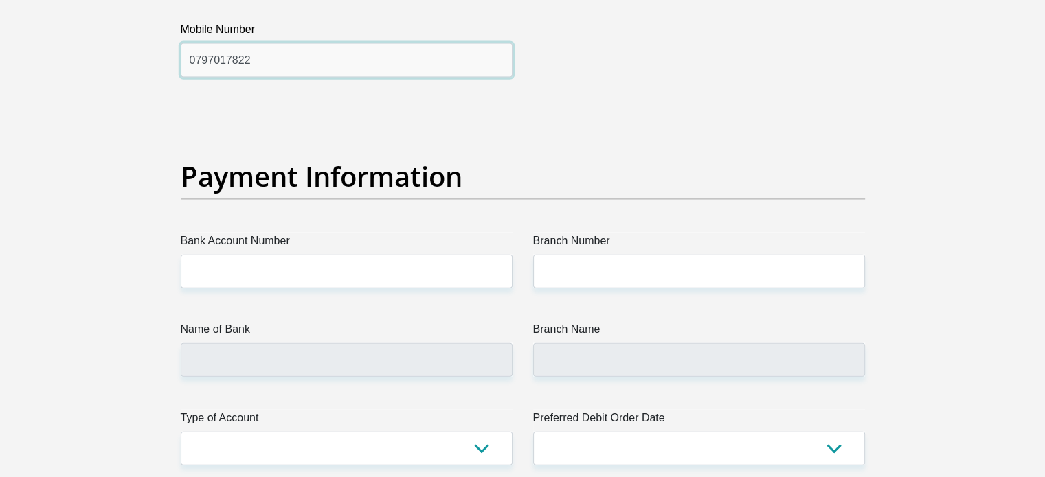
scroll to position [3022, 0]
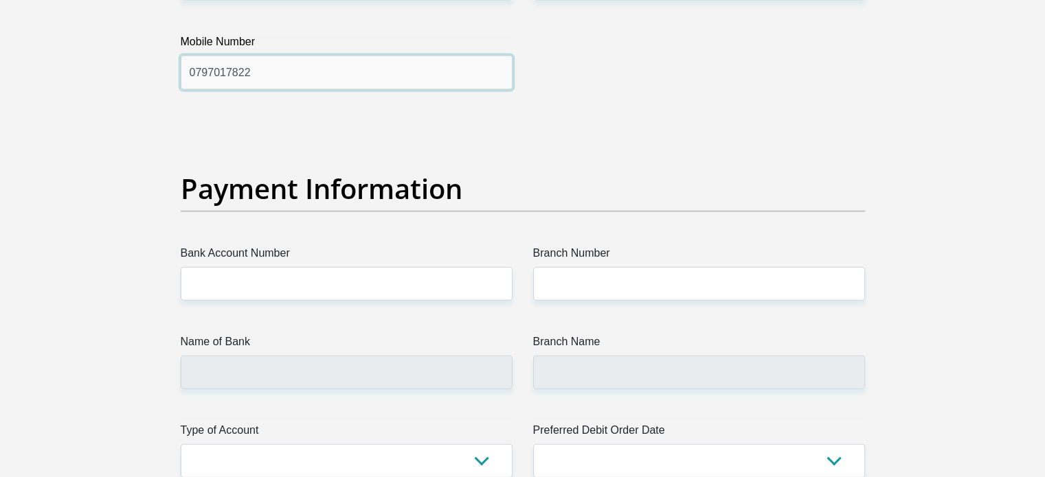
type input "0797017822"
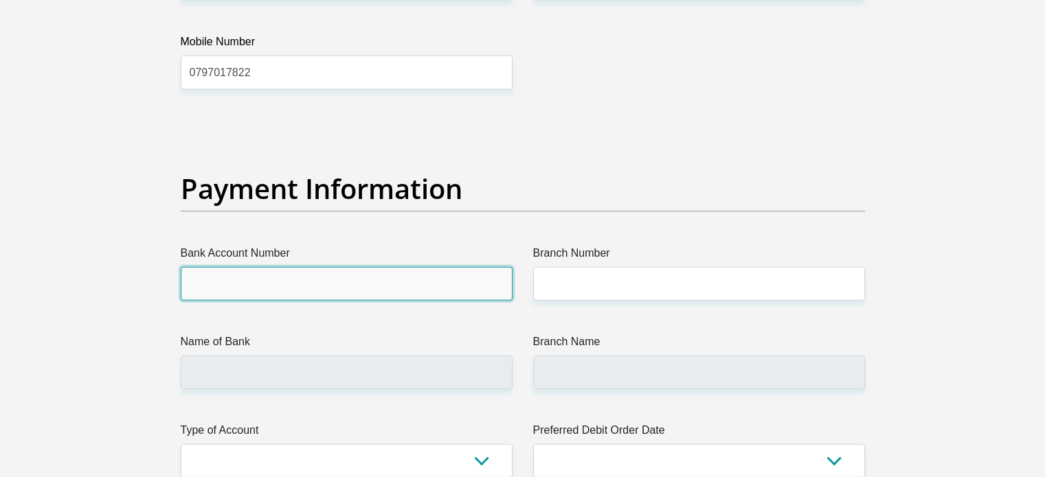
click at [416, 282] on input "Bank Account Number" at bounding box center [347, 284] width 332 height 34
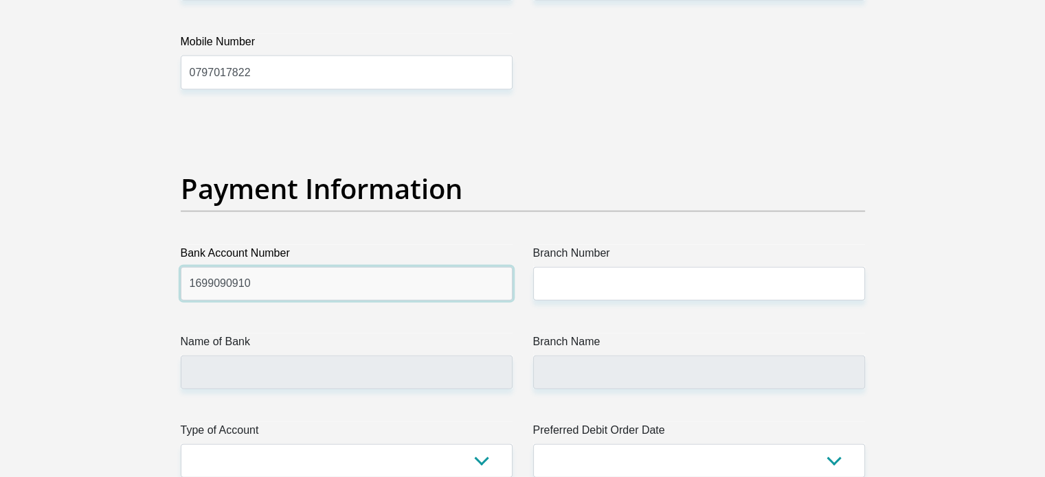
type input "1699090910"
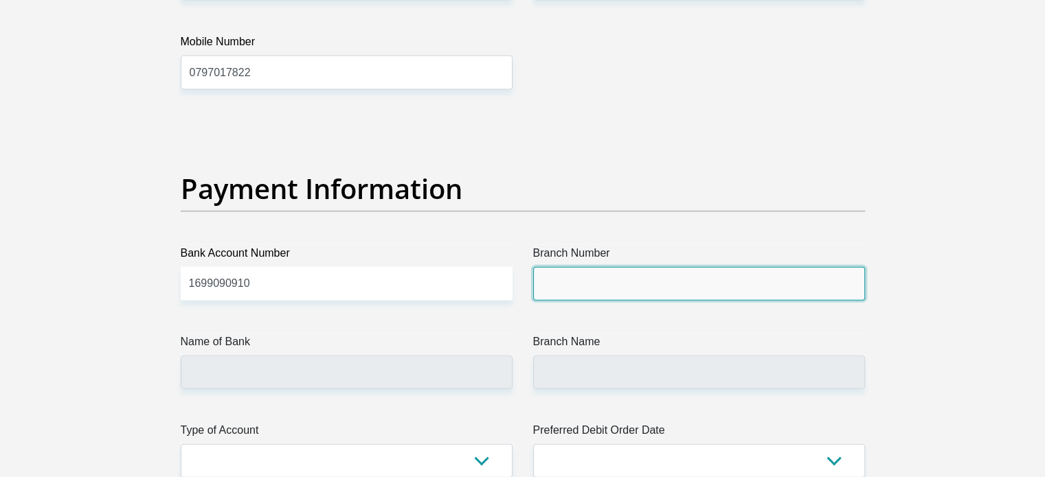
click at [593, 288] on input "Branch Number" at bounding box center [699, 284] width 332 height 34
click at [620, 268] on input "Branch Number" at bounding box center [699, 284] width 332 height 34
paste input "470010"
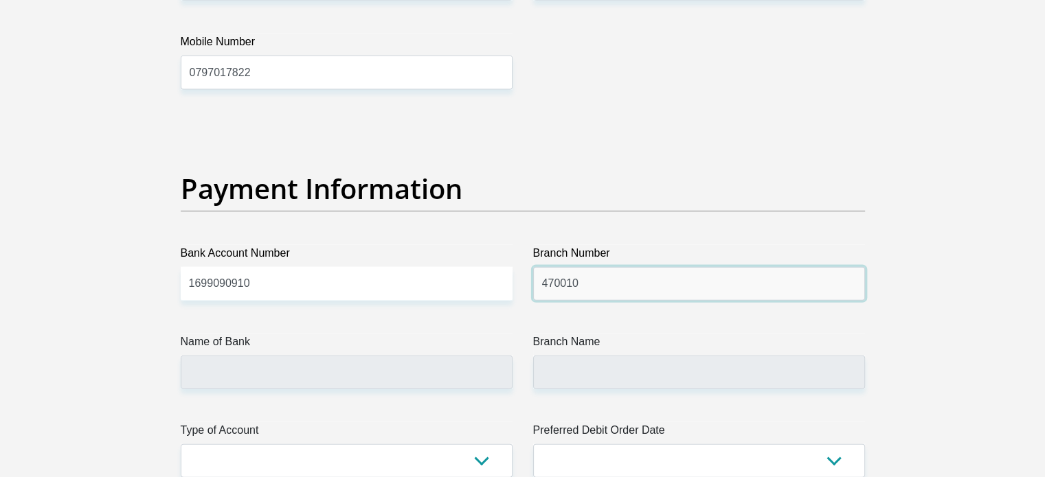
type input "470010"
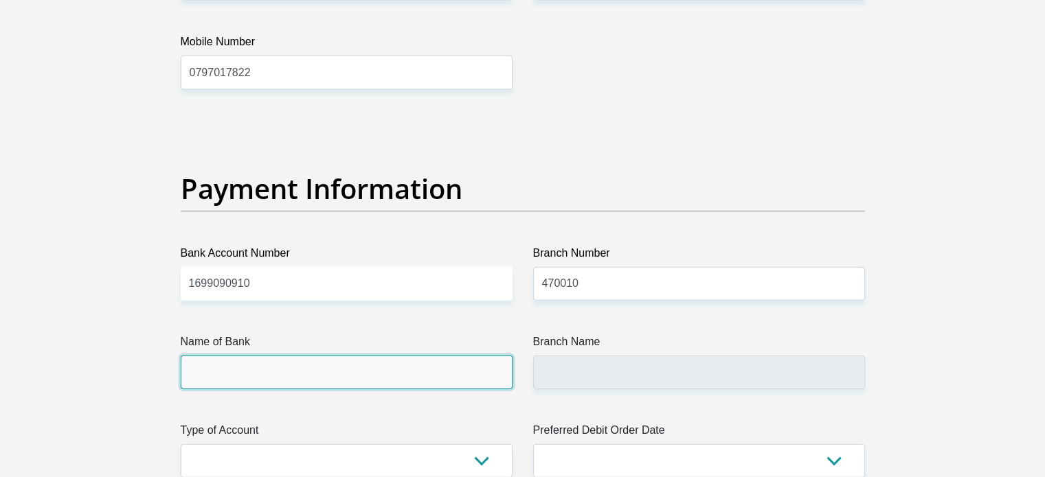
type input "CAPITEC BANK LIMITED"
type input "CAPITEC BANK CPC"
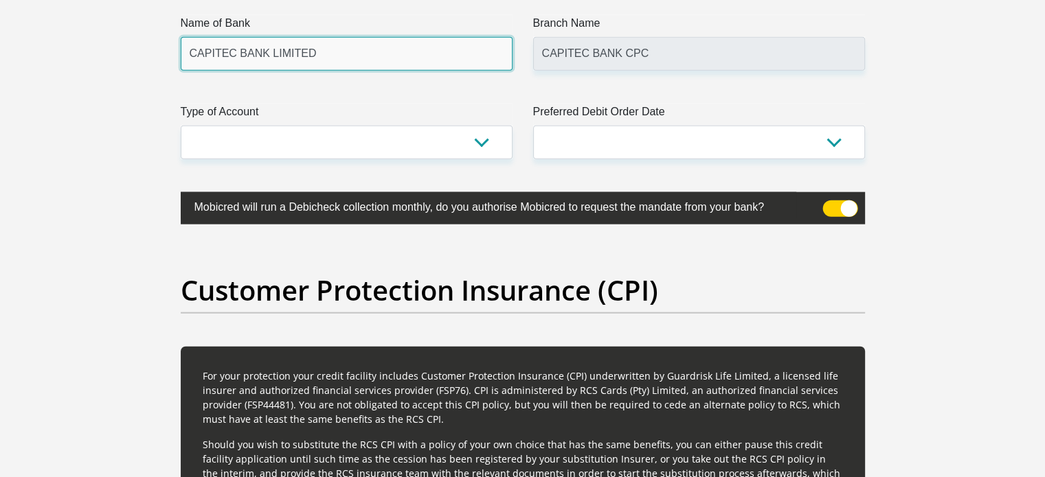
scroll to position [3305, 0]
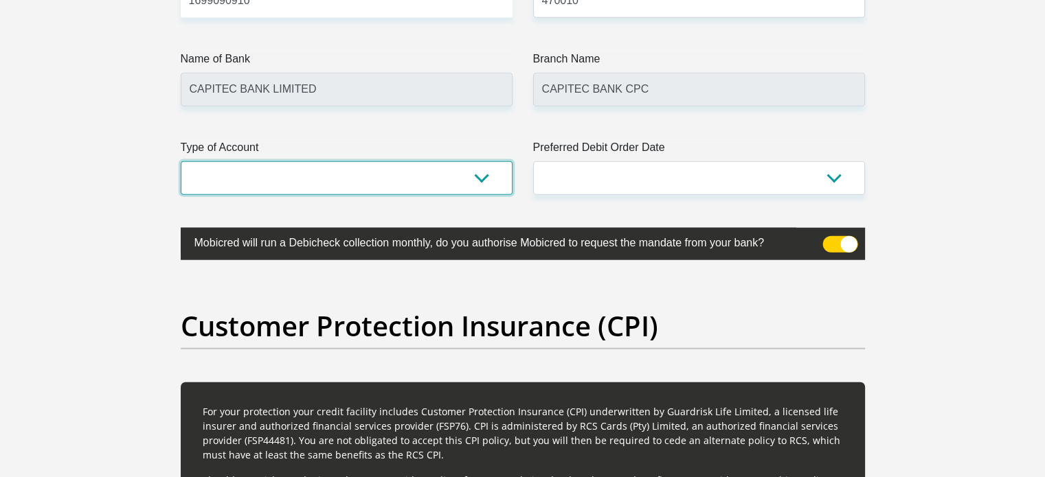
click at [456, 175] on select "Cheque Savings" at bounding box center [347, 178] width 332 height 34
select select "SAV"
click at [181, 161] on select "Cheque Savings" at bounding box center [347, 178] width 332 height 34
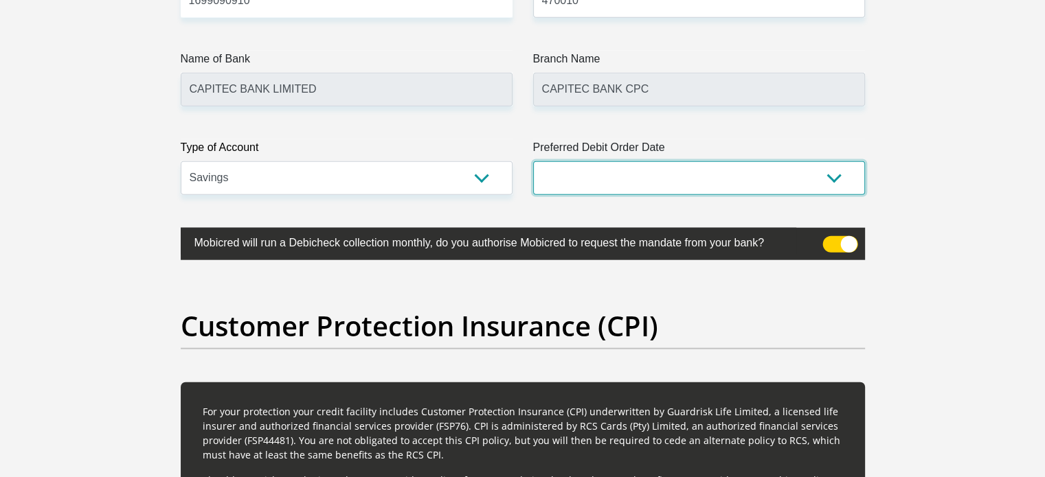
click at [600, 181] on select "1st 2nd 3rd 4th 5th 7th 18th 19th 20th 21st 22nd 23rd 24th 25th 26th 27th 28th …" at bounding box center [699, 178] width 332 height 34
select select "26"
click at [533, 161] on select "1st 2nd 3rd 4th 5th 7th 18th 19th 20th 21st 22nd 23rd 24th 25th 26th 27th 28th …" at bounding box center [699, 178] width 332 height 34
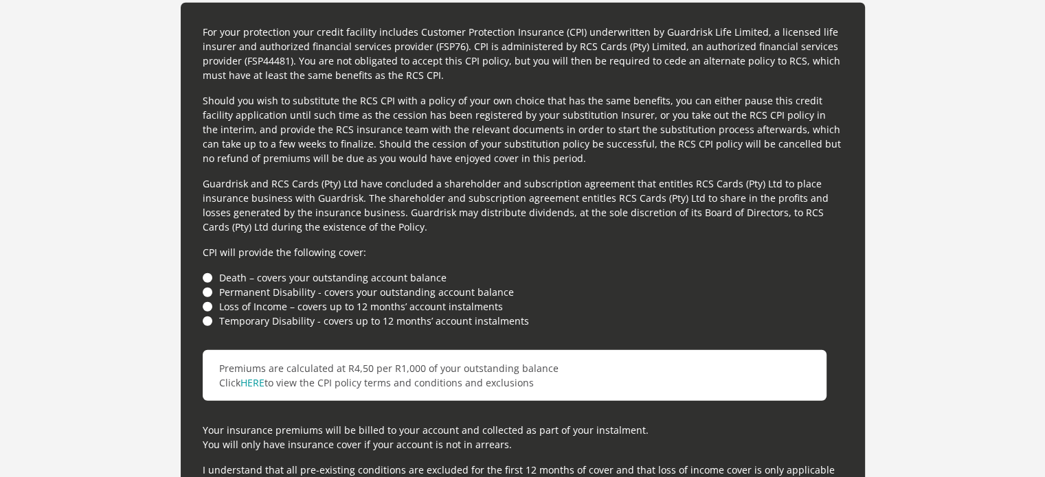
scroll to position [3691, 0]
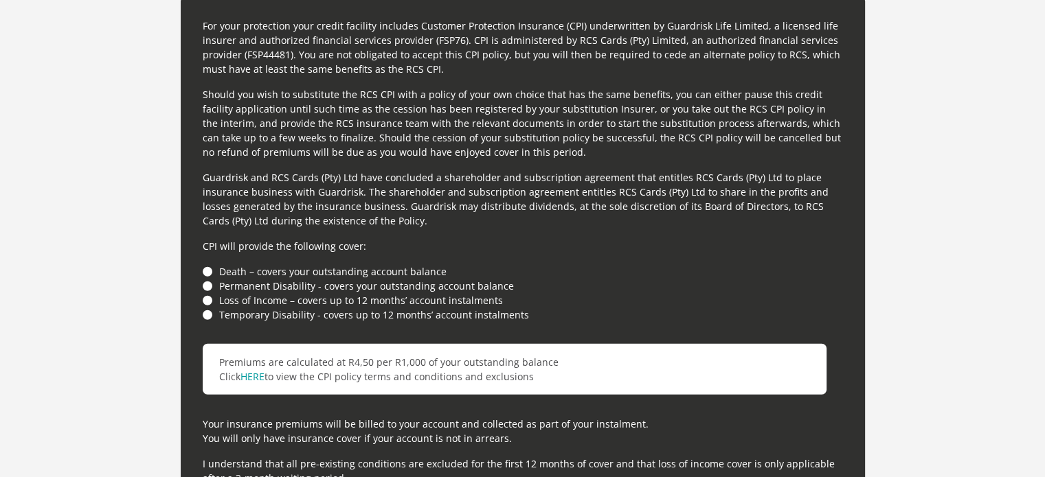
click at [213, 299] on li "Loss of Income – covers up to 12 months’ account instalments" at bounding box center [523, 300] width 640 height 14
click at [203, 296] on li "Loss of Income – covers up to 12 months’ account instalments" at bounding box center [523, 300] width 640 height 14
click at [209, 298] on li "Loss of Income – covers up to 12 months’ account instalments" at bounding box center [523, 300] width 640 height 14
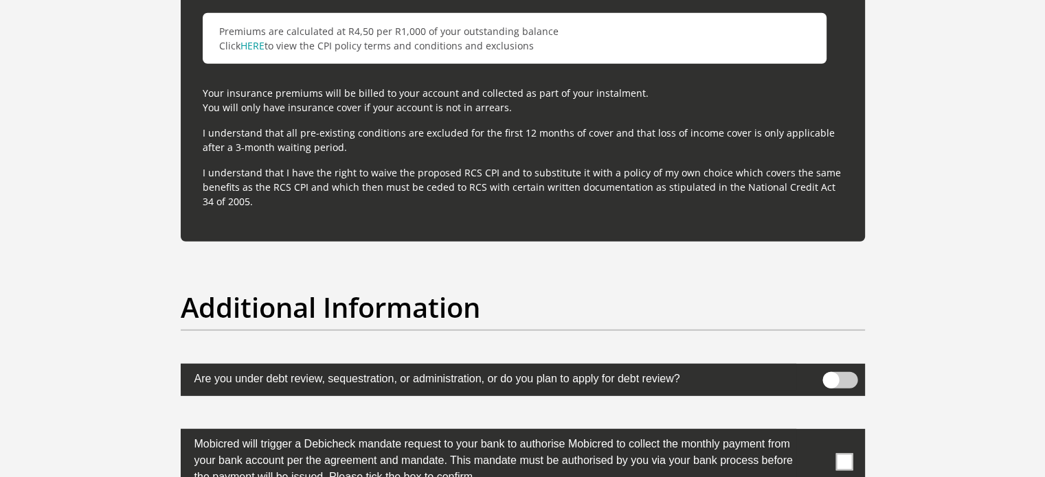
scroll to position [4148, 0]
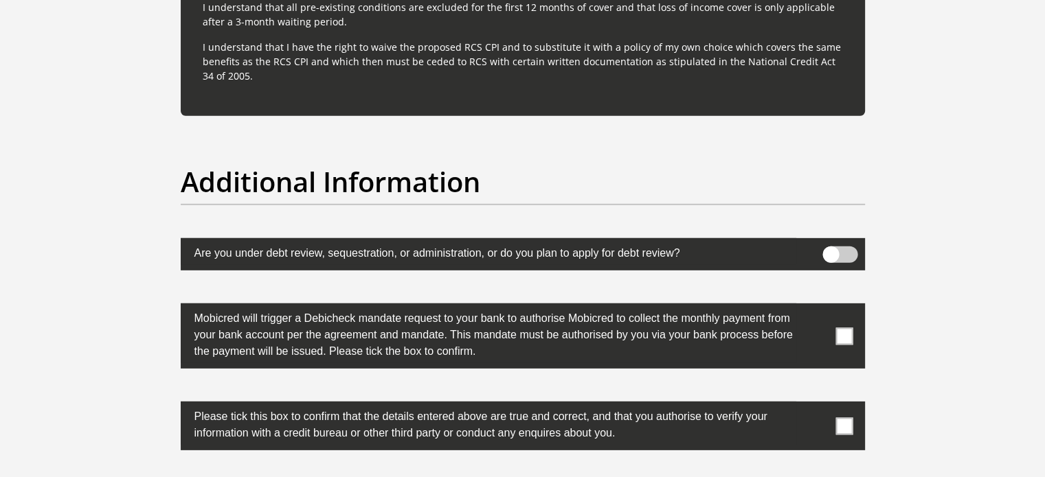
click at [841, 337] on span at bounding box center [843, 336] width 17 height 17
click at [817, 307] on input "checkbox" at bounding box center [817, 307] width 0 height 0
click at [841, 424] on span at bounding box center [843, 426] width 17 height 17
click at [817, 405] on input "checkbox" at bounding box center [817, 405] width 0 height 0
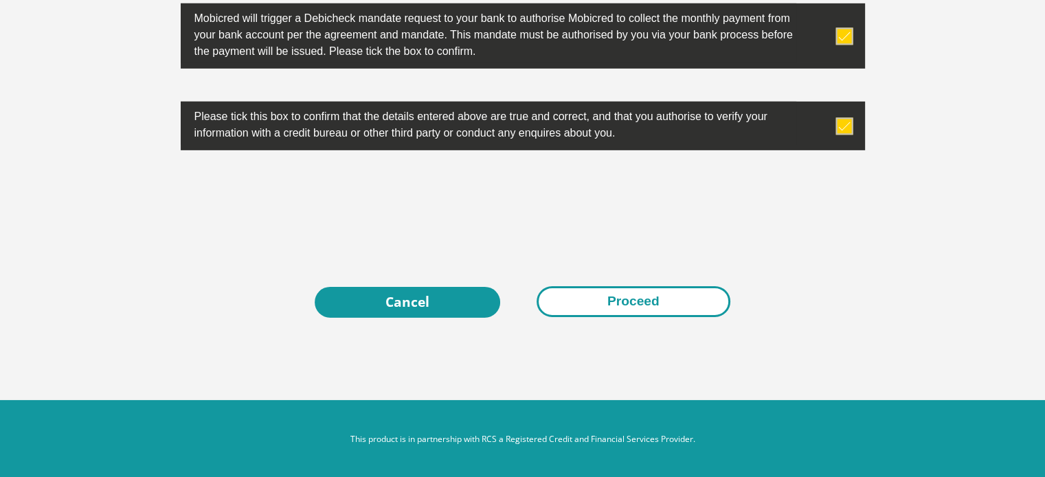
click at [606, 302] on button "Proceed" at bounding box center [633, 301] width 194 height 31
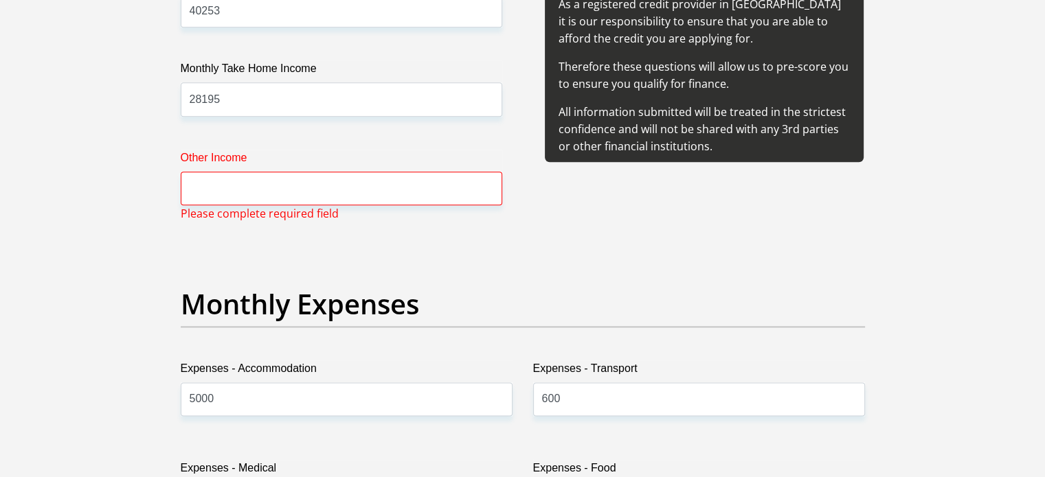
scroll to position [1706, 0]
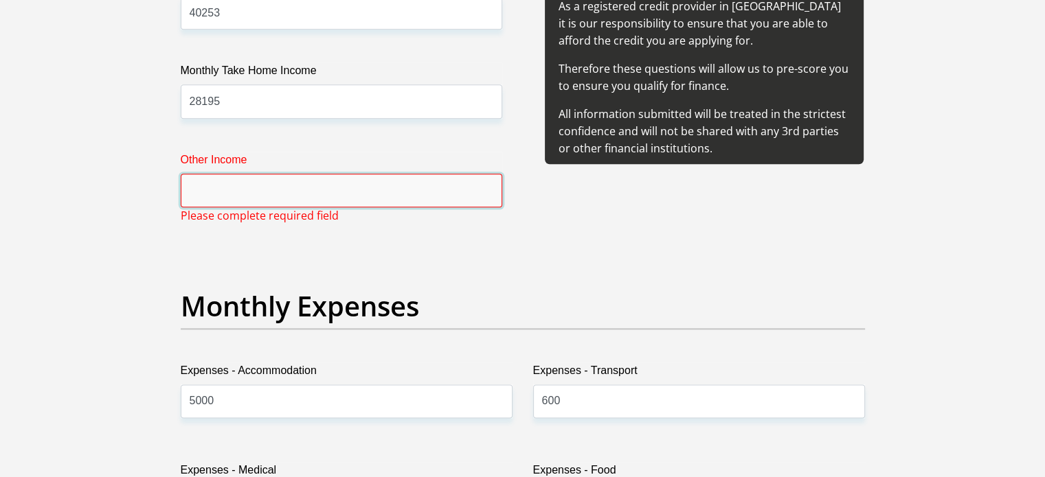
click at [401, 203] on input "Other Income" at bounding box center [341, 191] width 321 height 34
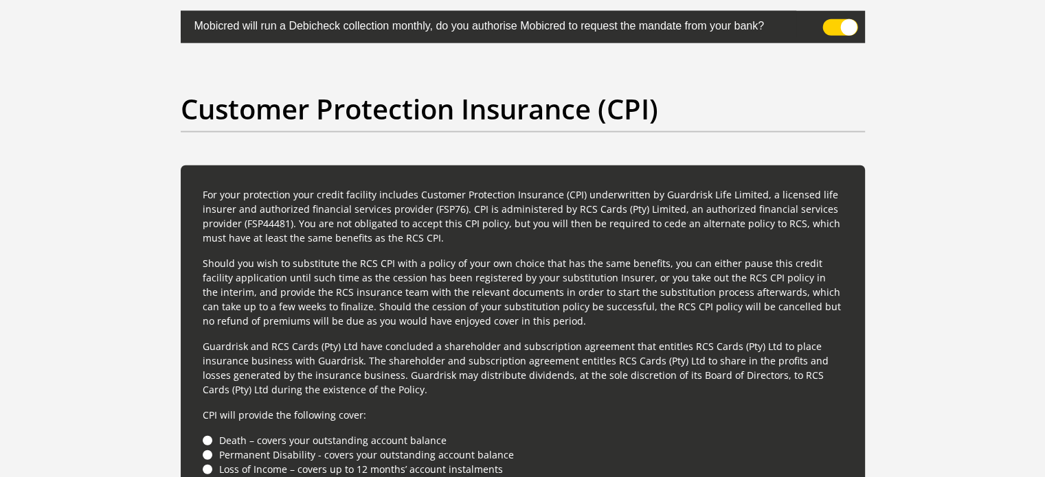
scroll to position [4448, 0]
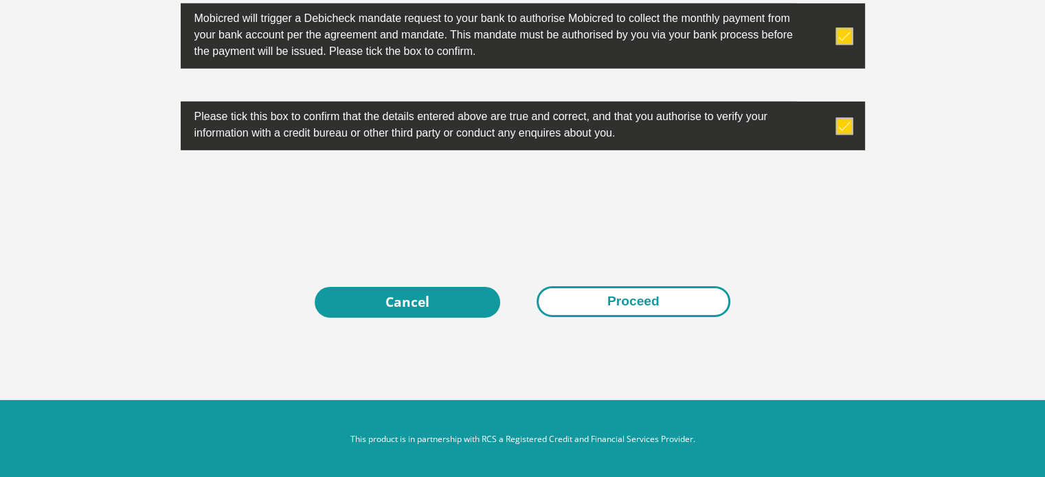
type input "0"
click at [683, 305] on button "Proceed" at bounding box center [633, 301] width 194 height 31
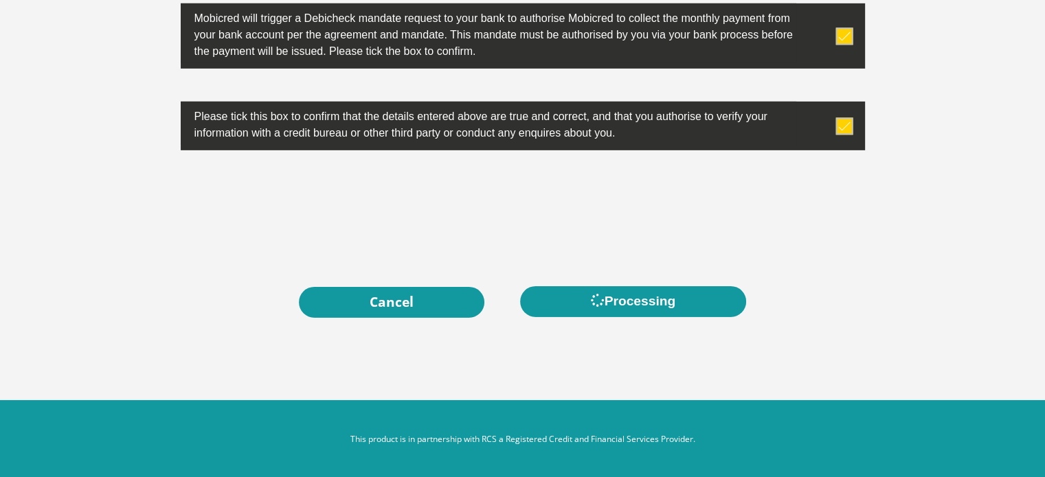
scroll to position [0, 0]
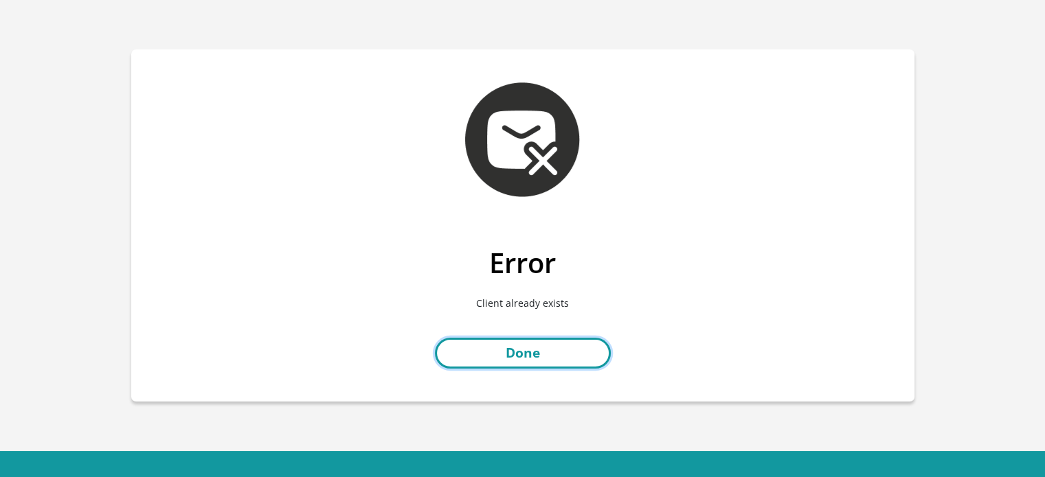
click at [554, 359] on link "Done" at bounding box center [523, 353] width 176 height 31
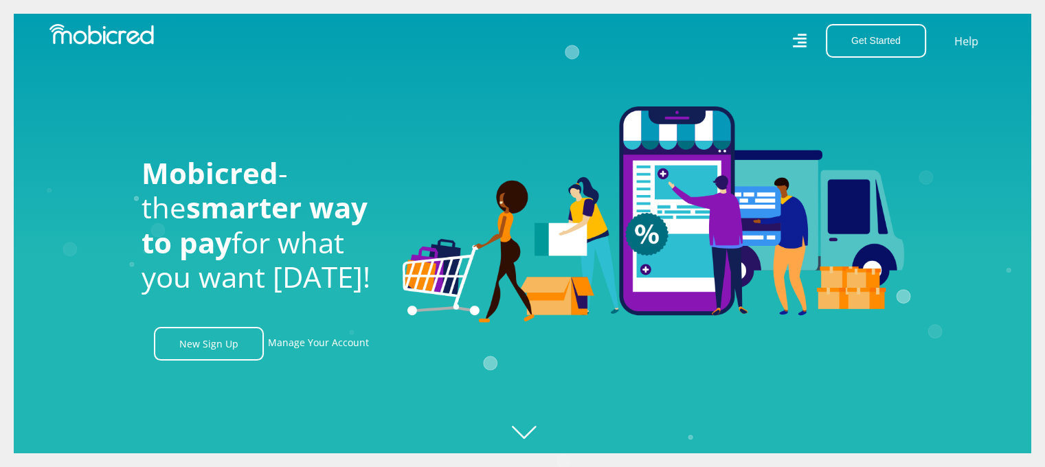
scroll to position [0, 978]
click at [537, 428] on icon "Created with Raphaël 2.3.0" at bounding box center [536, 233] width 1045 height 467
click at [337, 348] on link "Manage Your Account" at bounding box center [318, 344] width 101 height 34
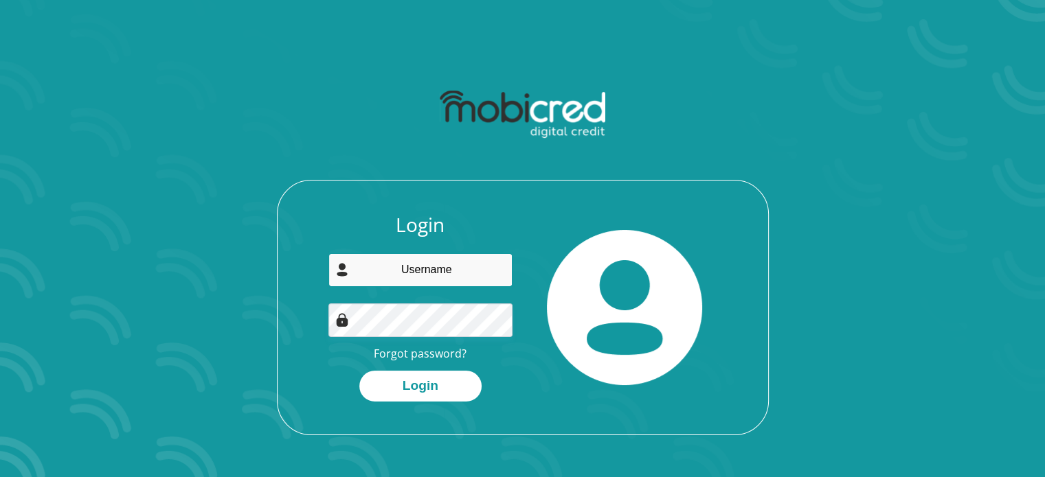
click at [451, 263] on input "email" at bounding box center [420, 270] width 184 height 34
type input "masibulelemsayi@gmail.com"
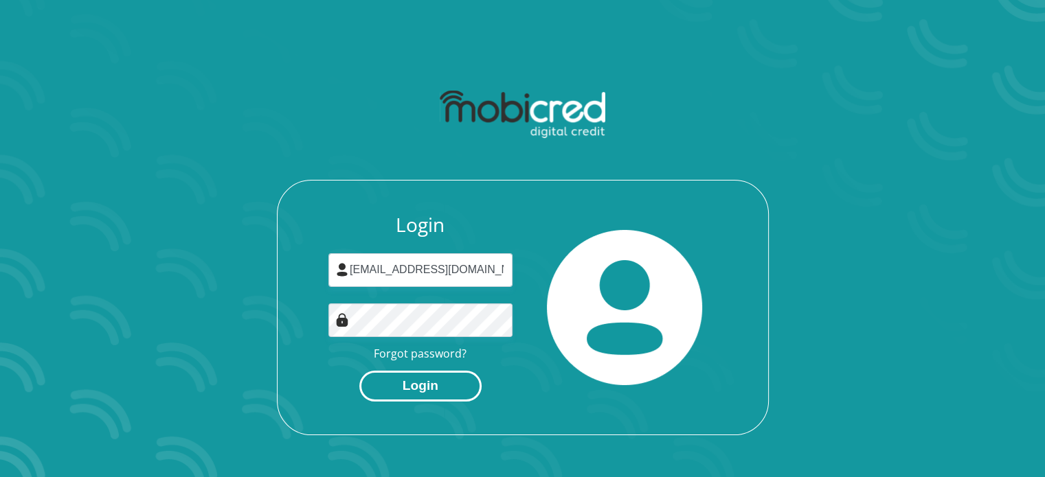
click at [439, 379] on button "Login" at bounding box center [420, 386] width 122 height 31
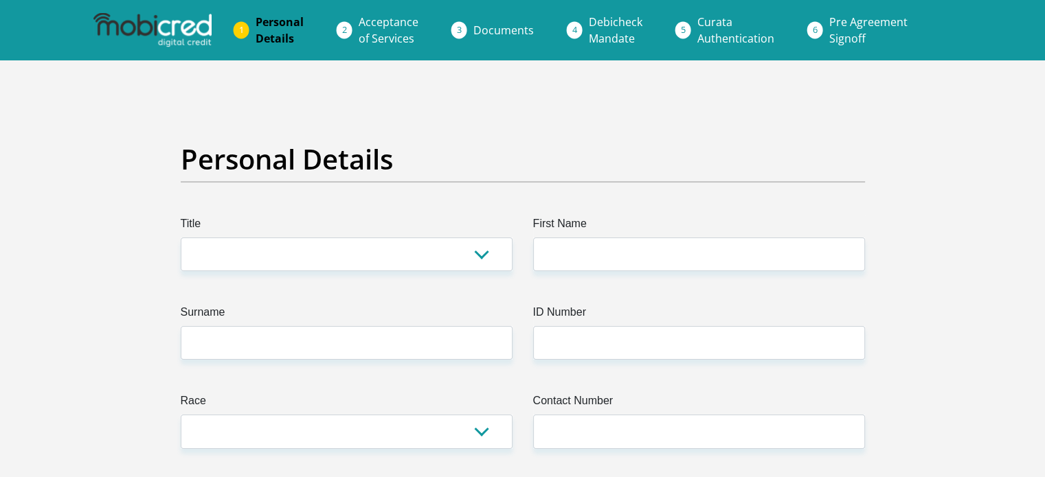
click at [601, 20] on span "Debicheck Mandate" at bounding box center [616, 30] width 54 height 32
click at [479, 34] on span "Documents" at bounding box center [503, 30] width 60 height 15
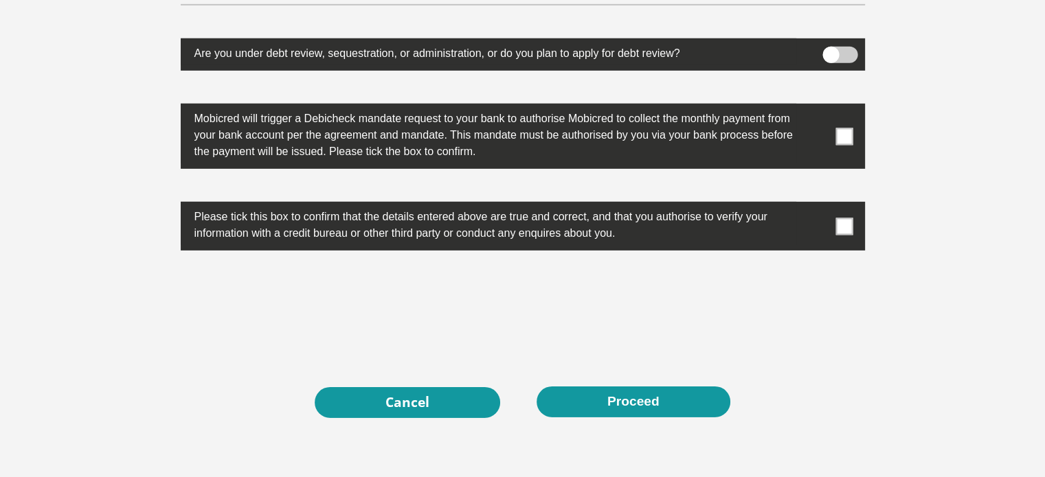
scroll to position [4448, 0]
